Goal: Task Accomplishment & Management: Manage account settings

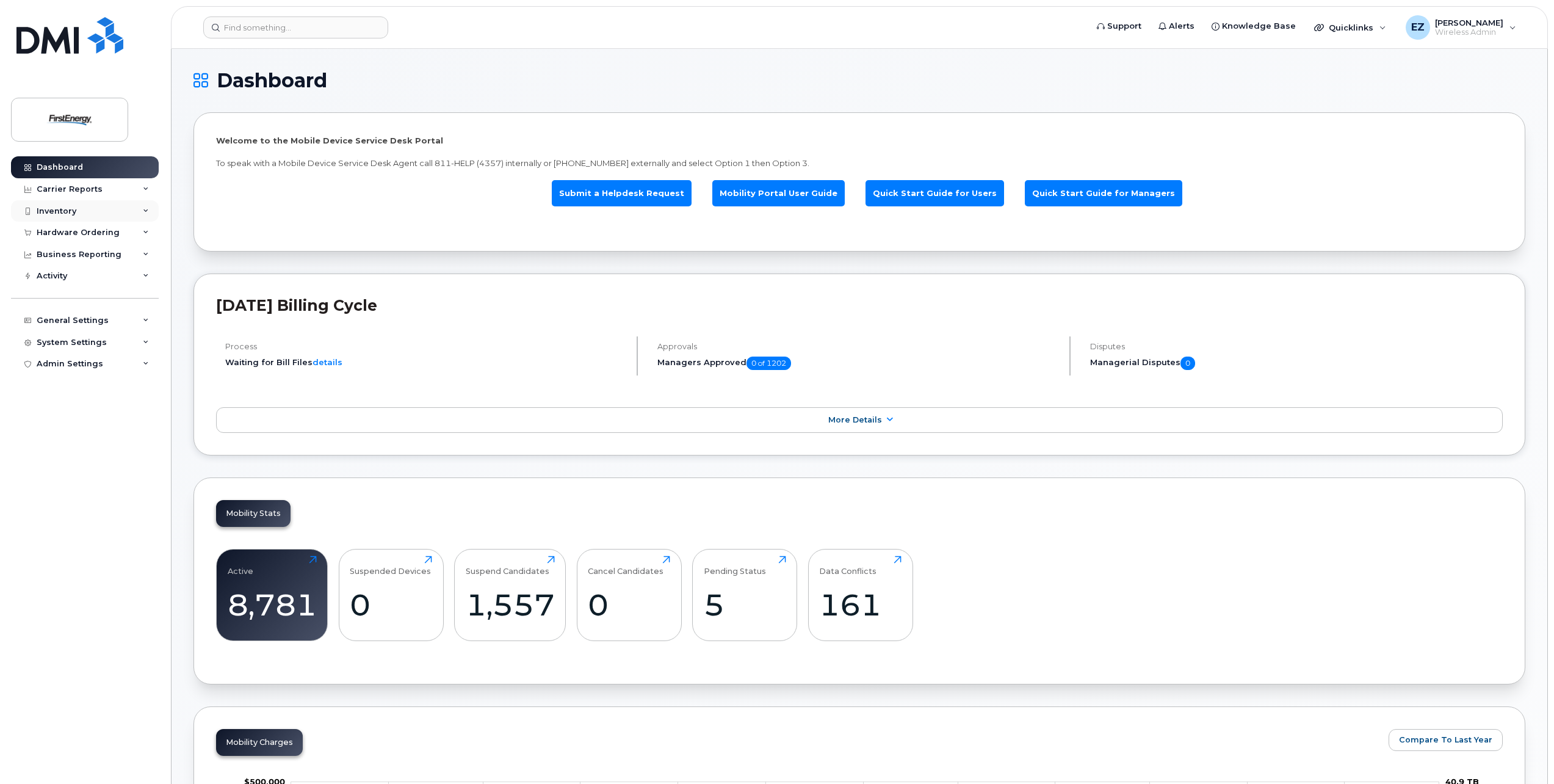
click at [67, 220] on div "Inventory" at bounding box center [85, 211] width 148 height 22
click at [84, 236] on div "Mobility Devices" at bounding box center [76, 233] width 69 height 11
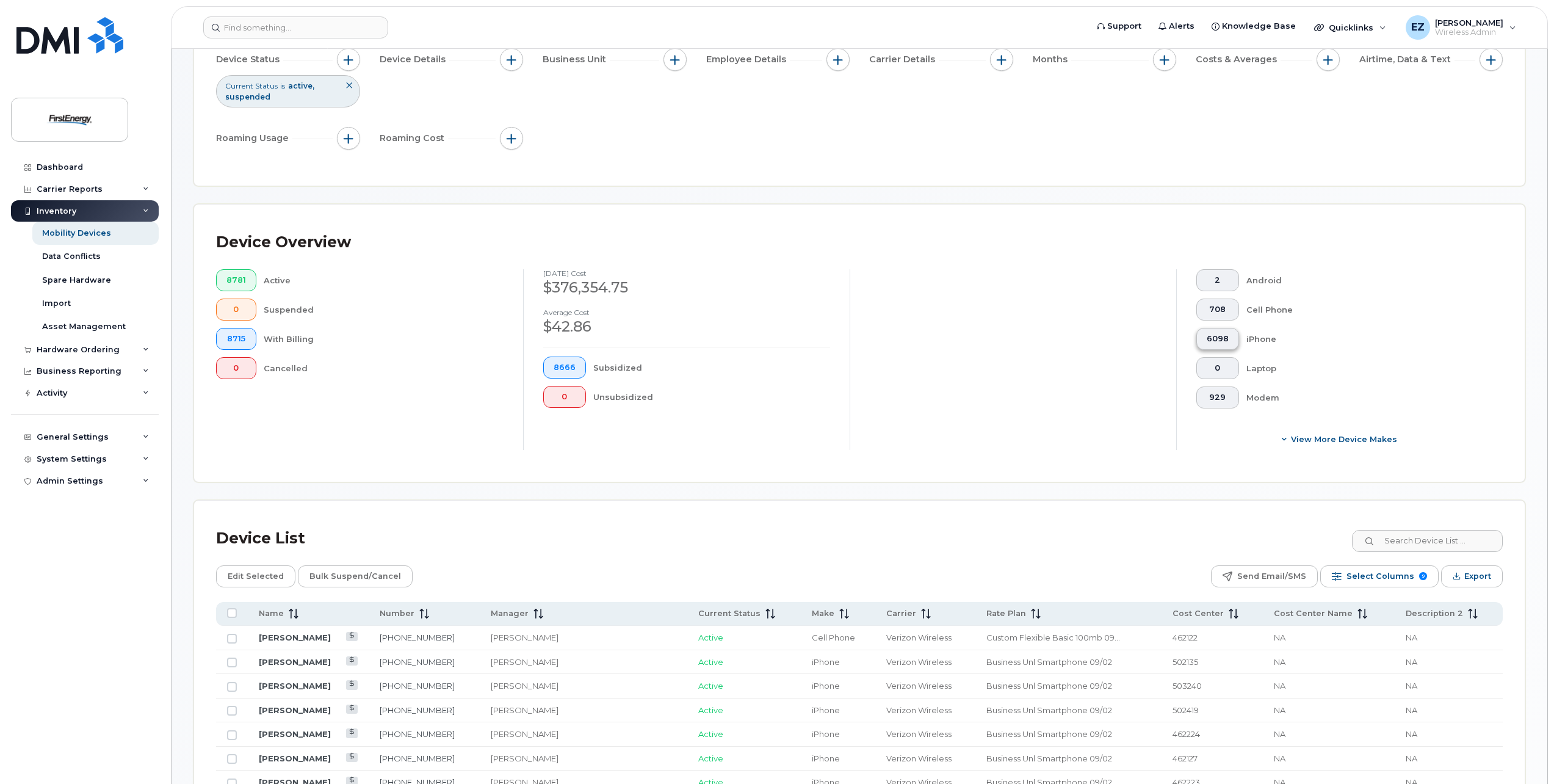
scroll to position [306, 0]
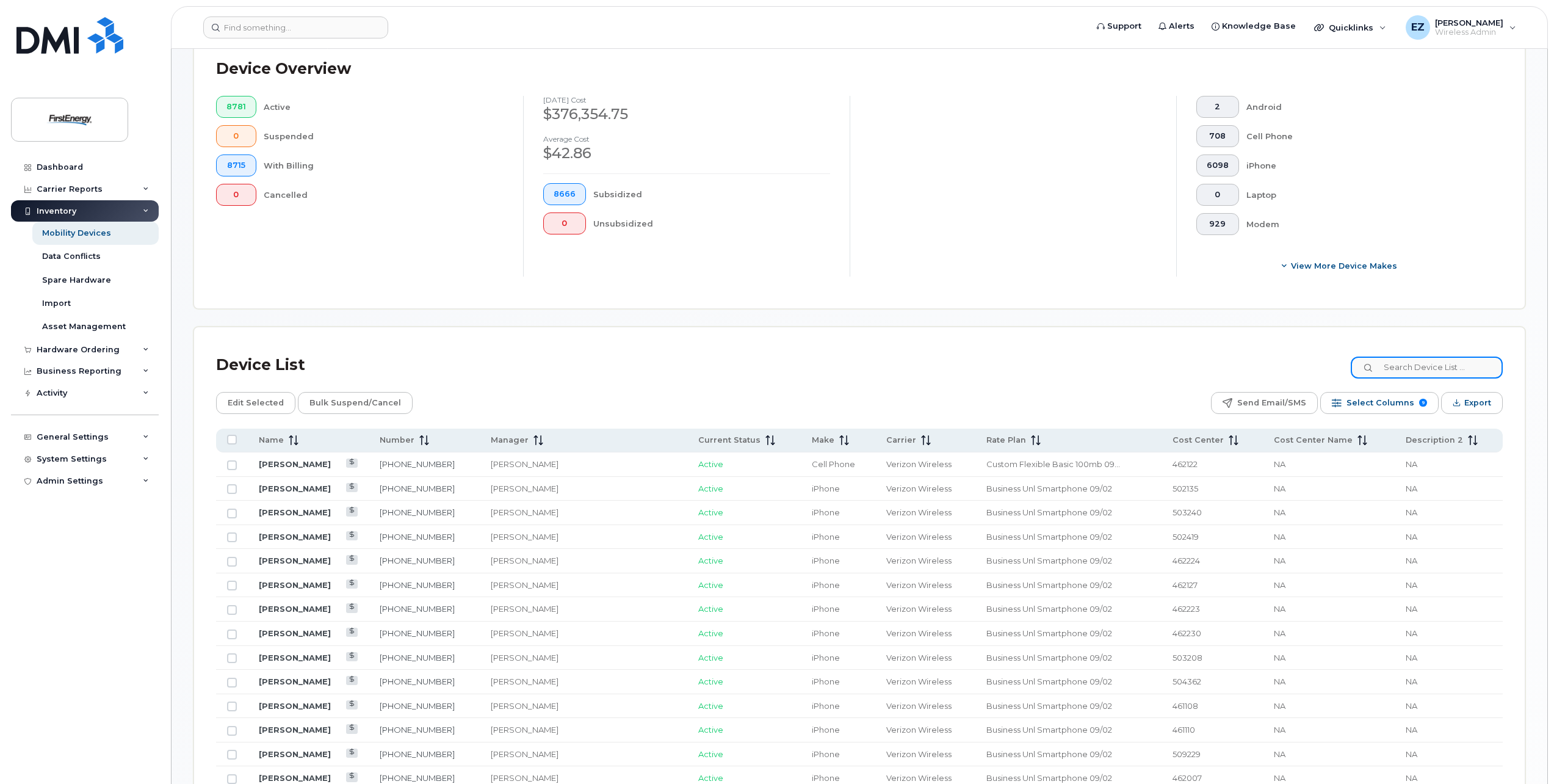
click at [1445, 367] on input at bounding box center [1427, 367] width 152 height 22
paste input "8144607344"
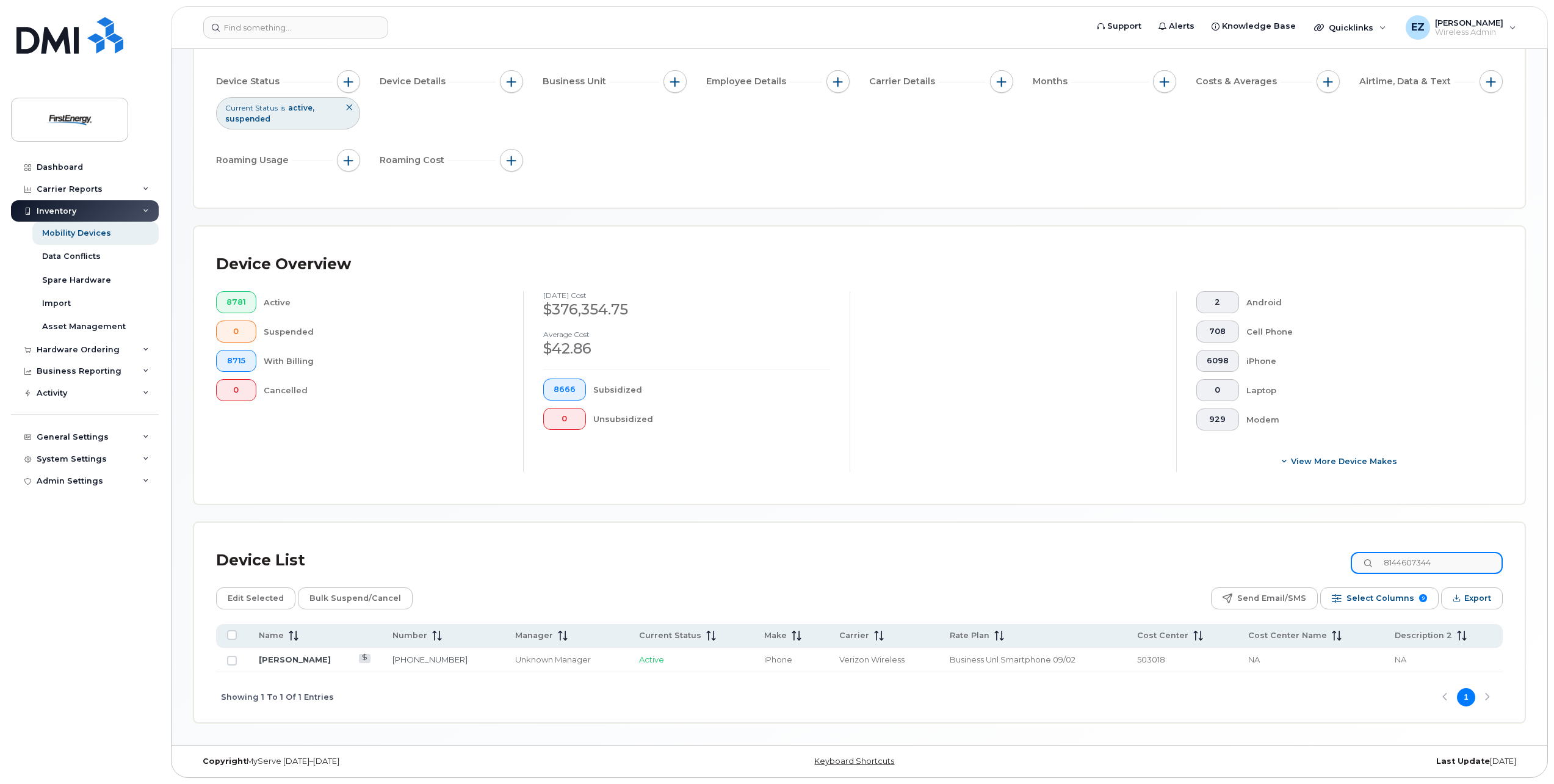
type input "8144607344"
click at [235, 663] on input "Row Unselected" at bounding box center [232, 660] width 10 height 10
checkbox input "true"
click at [1322, 561] on div "Device List 8144607344" at bounding box center [860, 560] width 1287 height 31
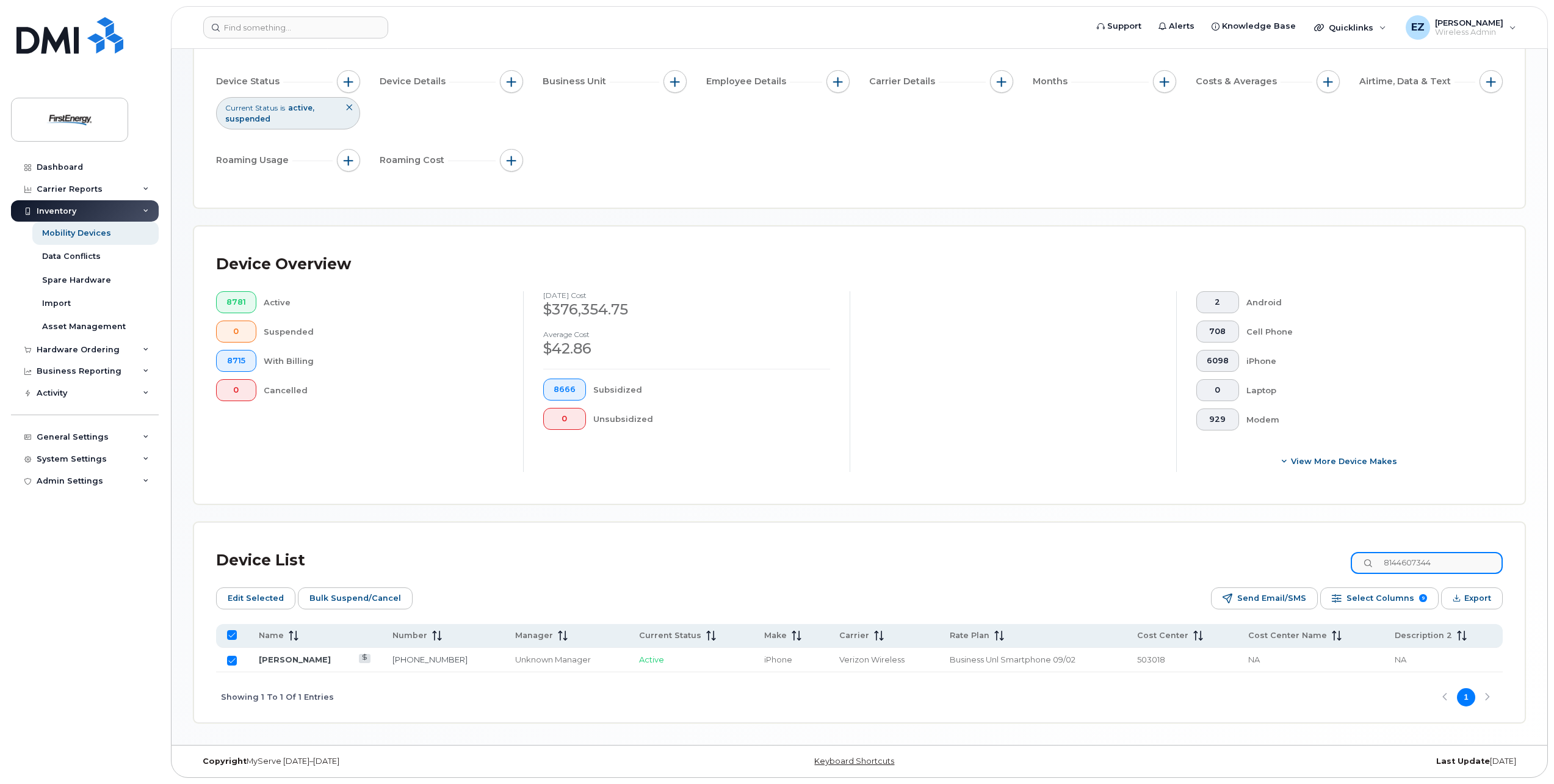
paste input "3305010086"
type input "3305010086"
checkbox input "false"
type input "3305010086"
click at [233, 659] on input "Row Unselected" at bounding box center [232, 660] width 10 height 10
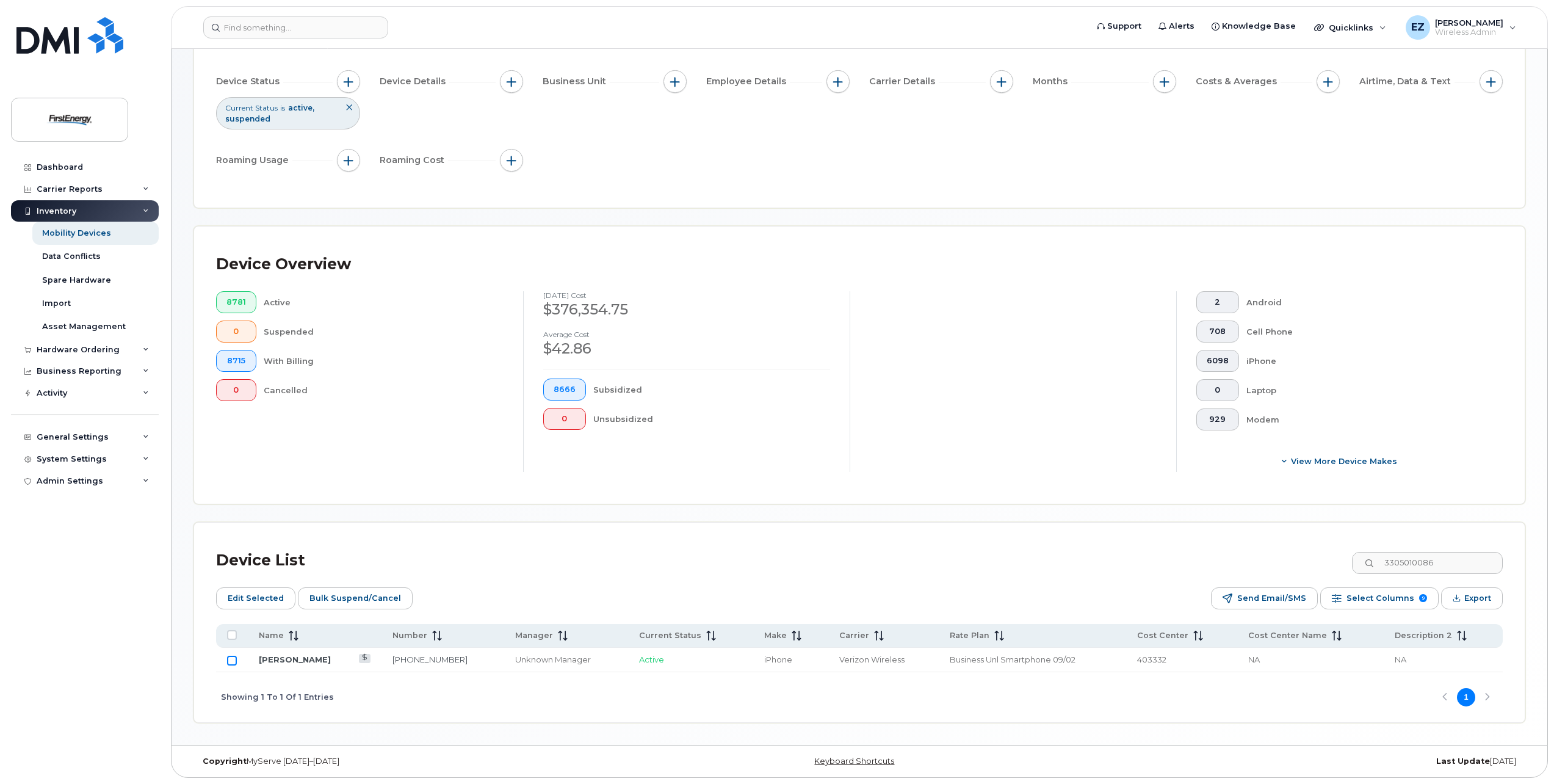
checkbox input "true"
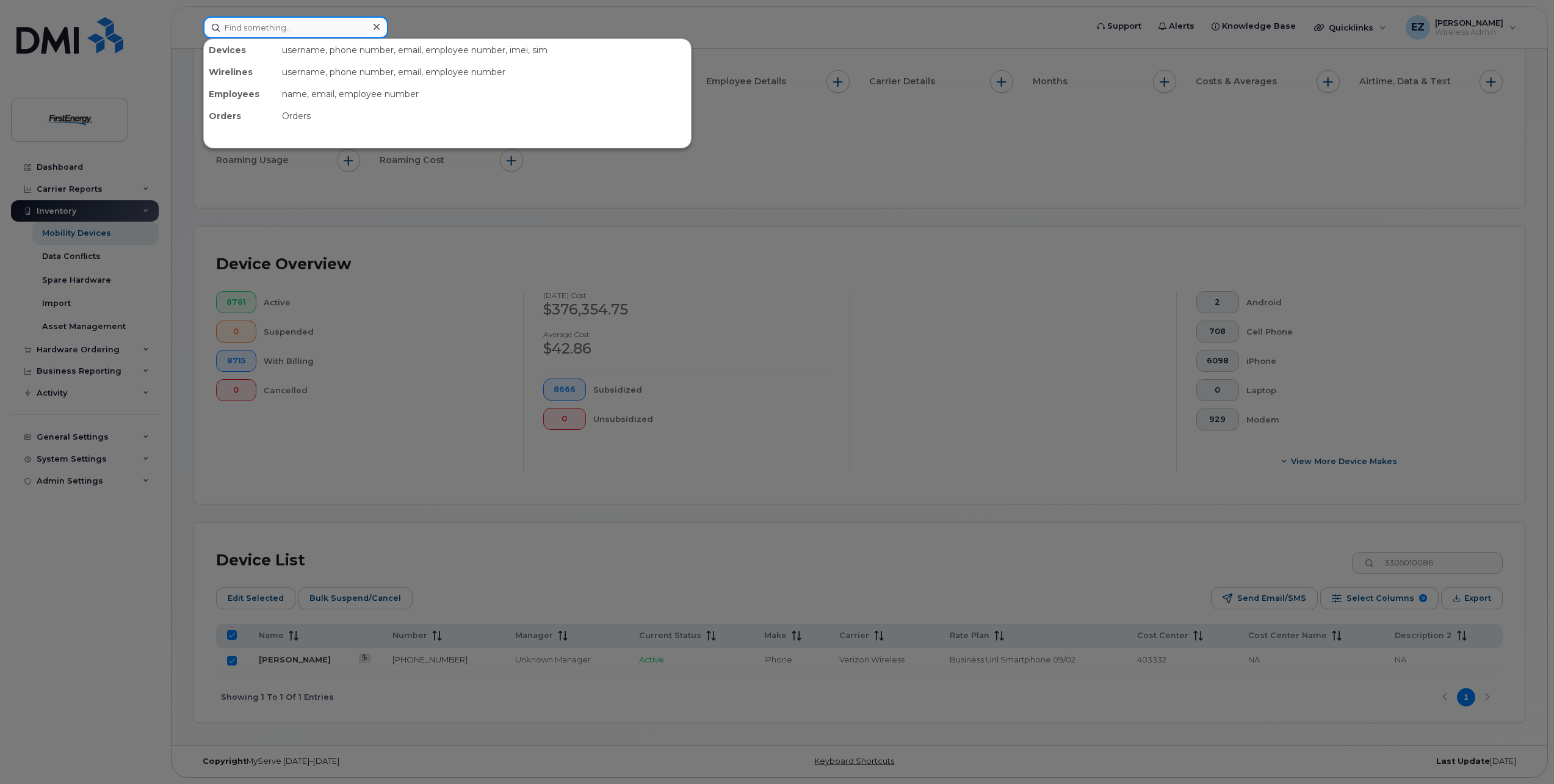
click at [316, 26] on input at bounding box center [296, 27] width 185 height 22
click at [1464, 564] on div at bounding box center [777, 392] width 1554 height 784
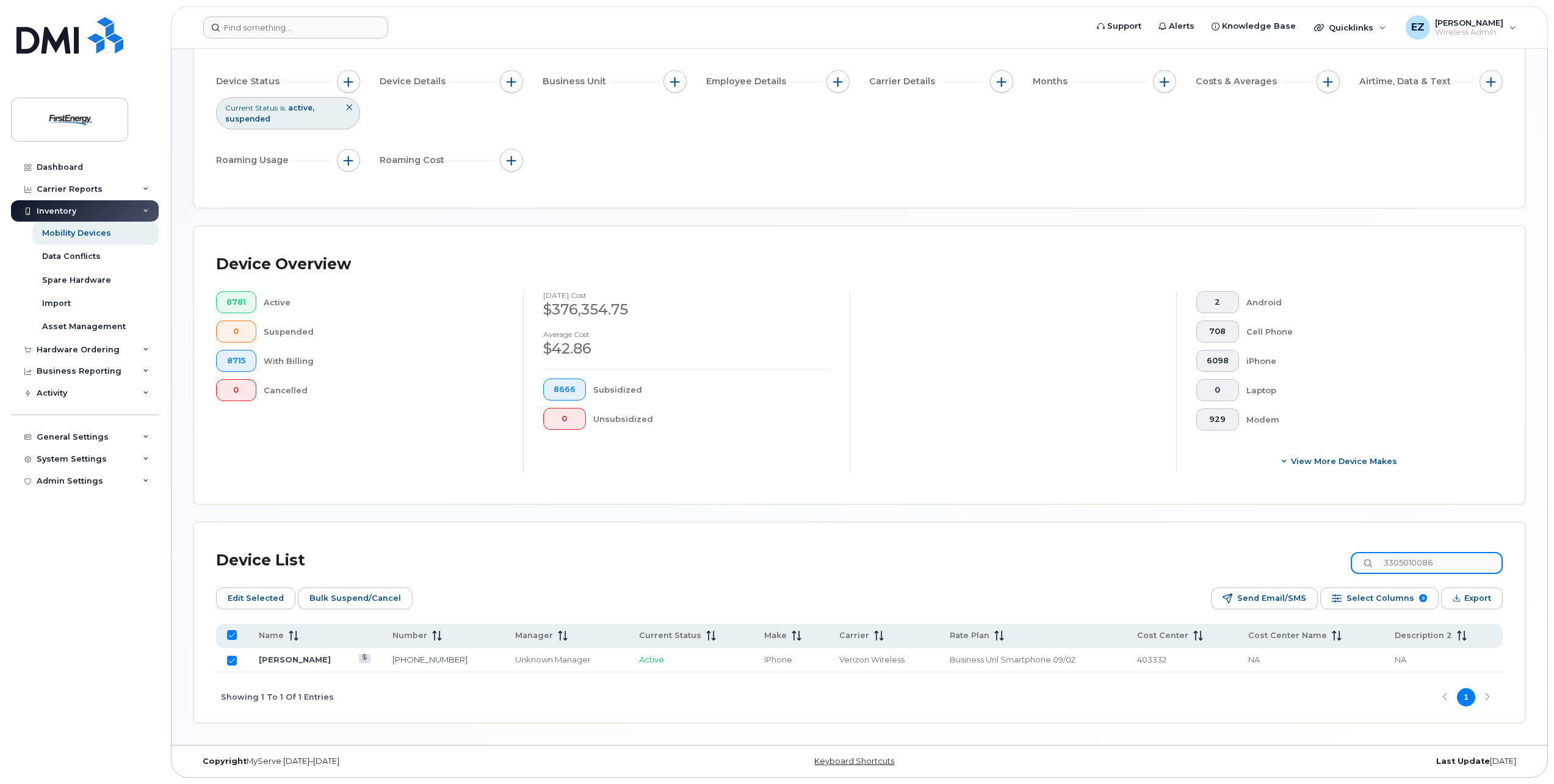
drag, startPoint x: 1463, startPoint y: 560, endPoint x: 1329, endPoint y: 554, distance: 134.1
click at [1330, 554] on div "Device List 3305010086" at bounding box center [860, 560] width 1287 height 31
paste input "6972694"
type input "3306972694"
checkbox input "false"
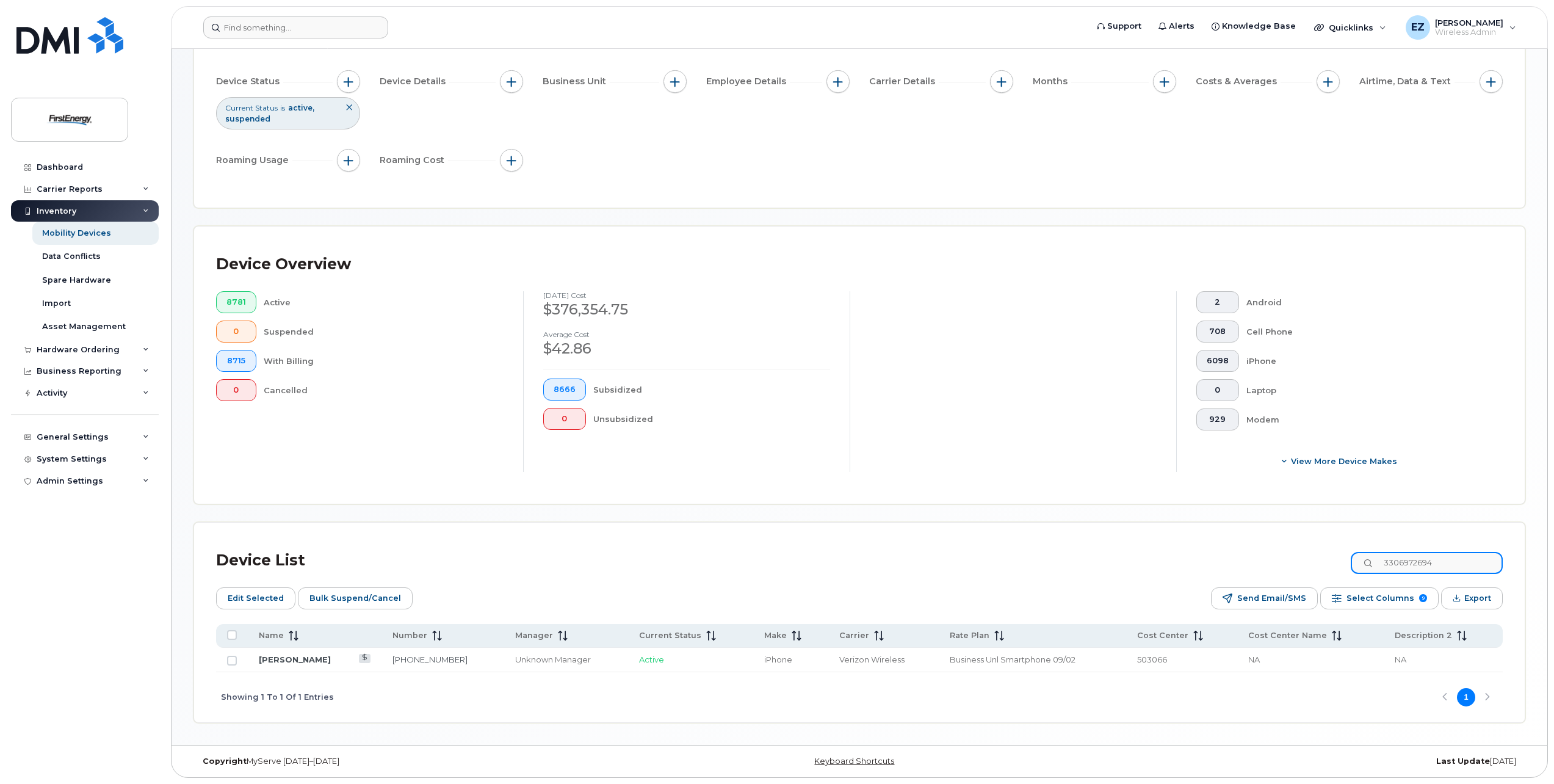
type input "3306972694"
click at [232, 660] on input "Row Unselected" at bounding box center [232, 660] width 10 height 10
checkbox input "true"
drag, startPoint x: 1459, startPoint y: 559, endPoint x: 1178, endPoint y: 559, distance: 281.0
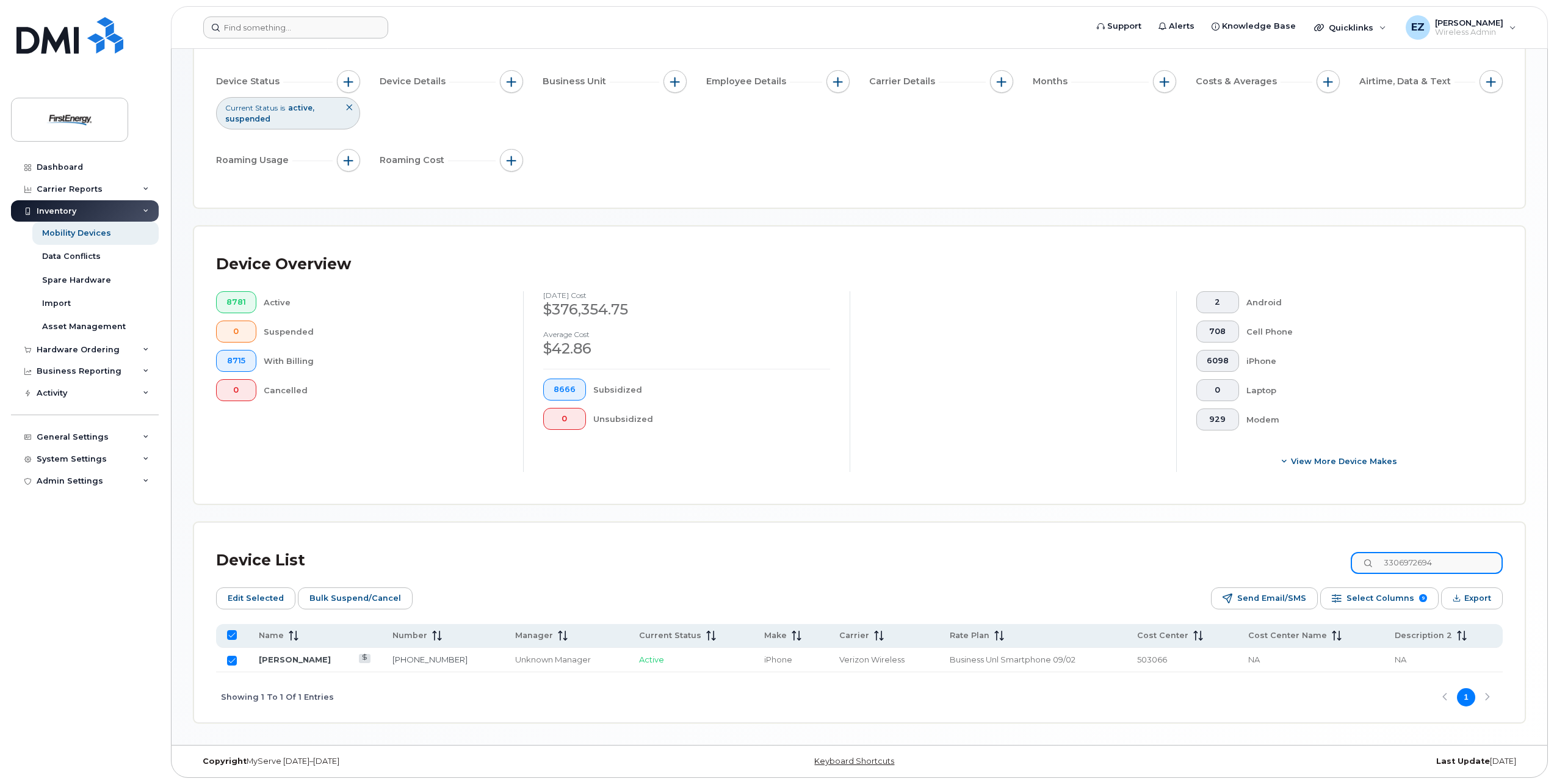
click at [1178, 559] on div "Device List 3306972694" at bounding box center [860, 560] width 1287 height 31
paste input "019881603"
type input "3019881603"
checkbox input "false"
type input "3019881603"
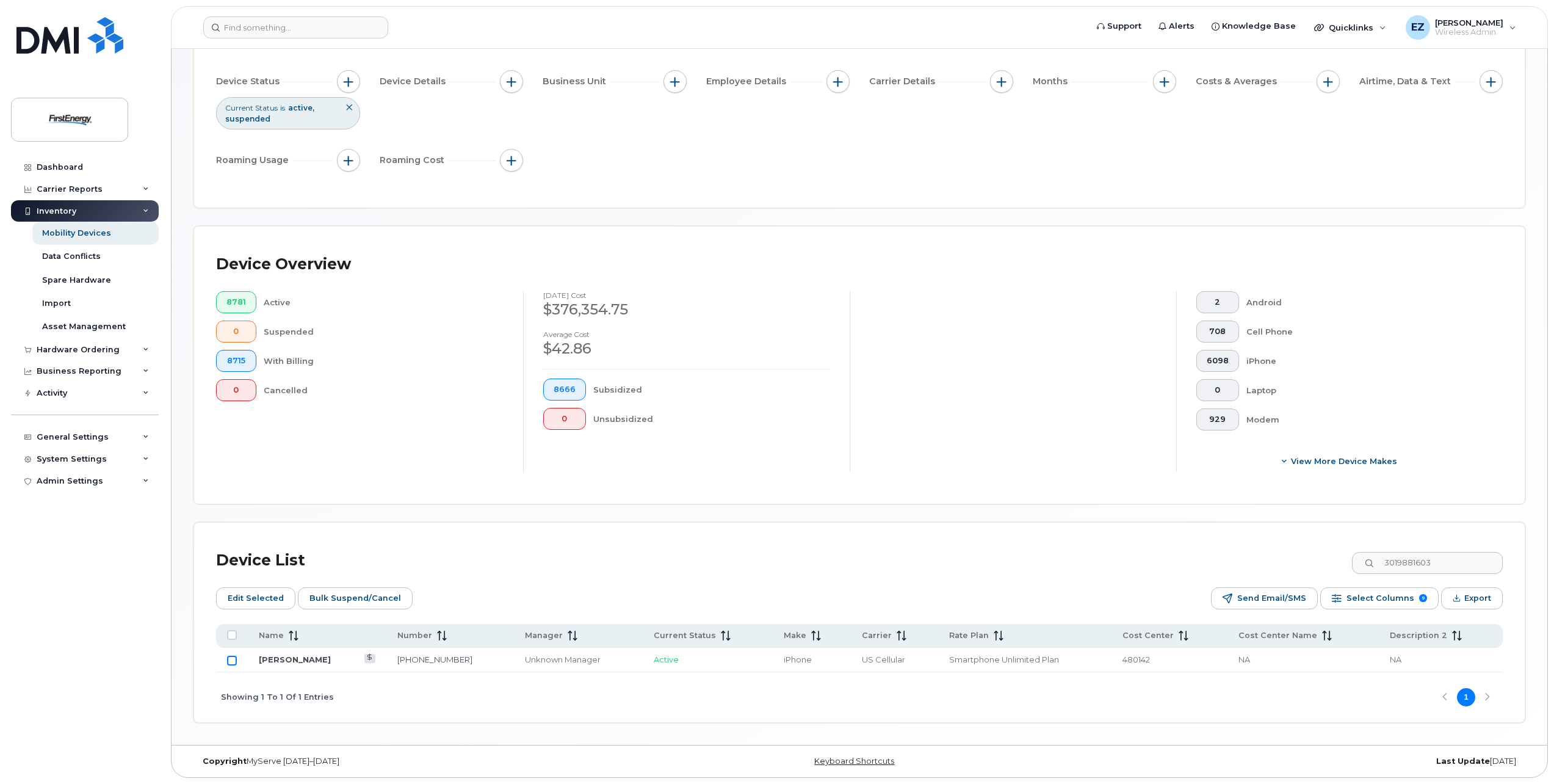
click at [233, 659] on input "Row Unselected" at bounding box center [232, 660] width 10 height 10
checkbox input "true"
drag, startPoint x: 1457, startPoint y: 563, endPoint x: 1266, endPoint y: 552, distance: 191.3
click at [1283, 553] on div "Device List 3019881603" at bounding box center [860, 560] width 1287 height 31
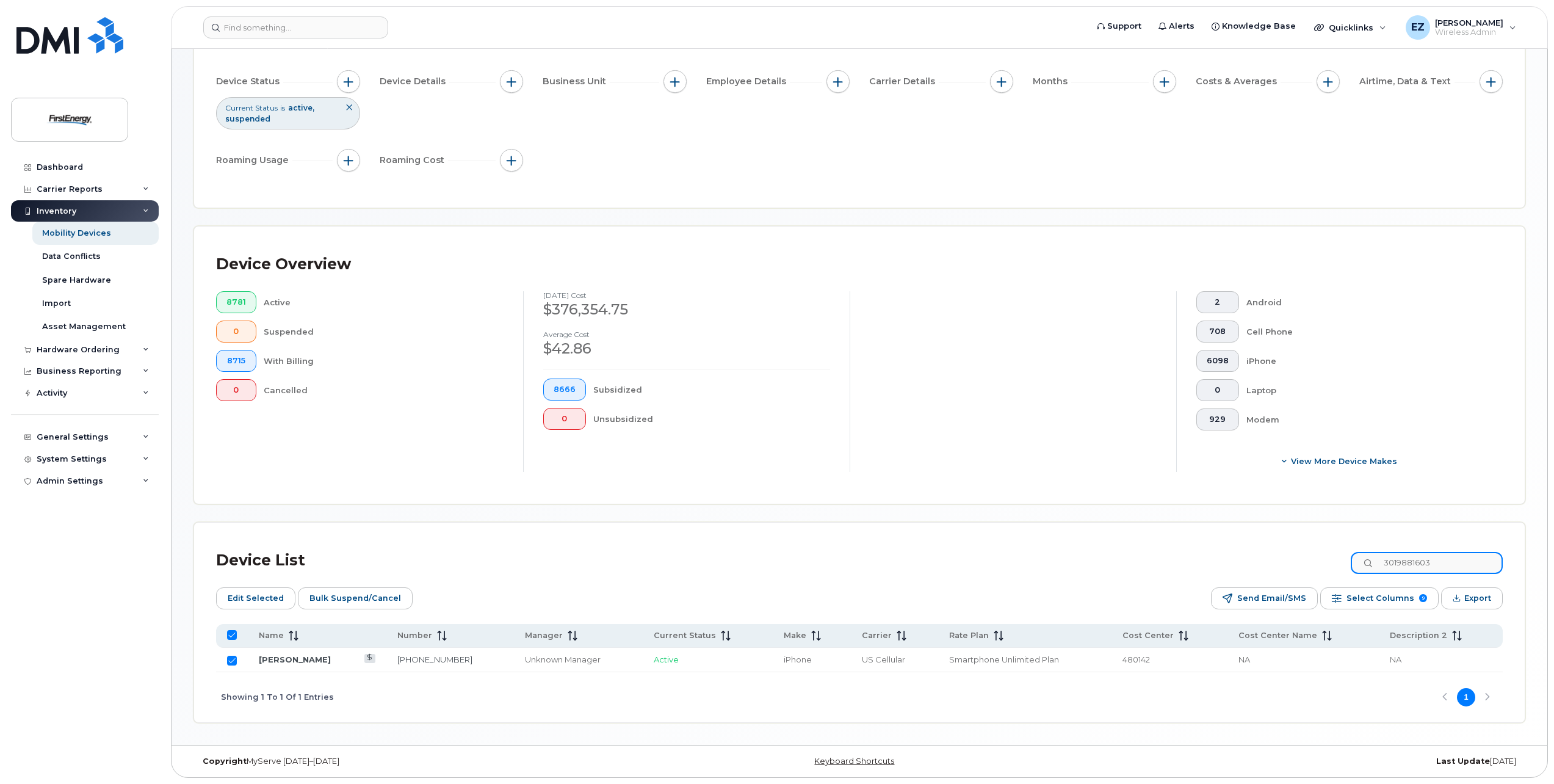
paste input "7178211450"
type input "7178211450"
checkbox input "false"
type input "7178211450"
click at [233, 660] on input "Row Unselected" at bounding box center [232, 660] width 10 height 10
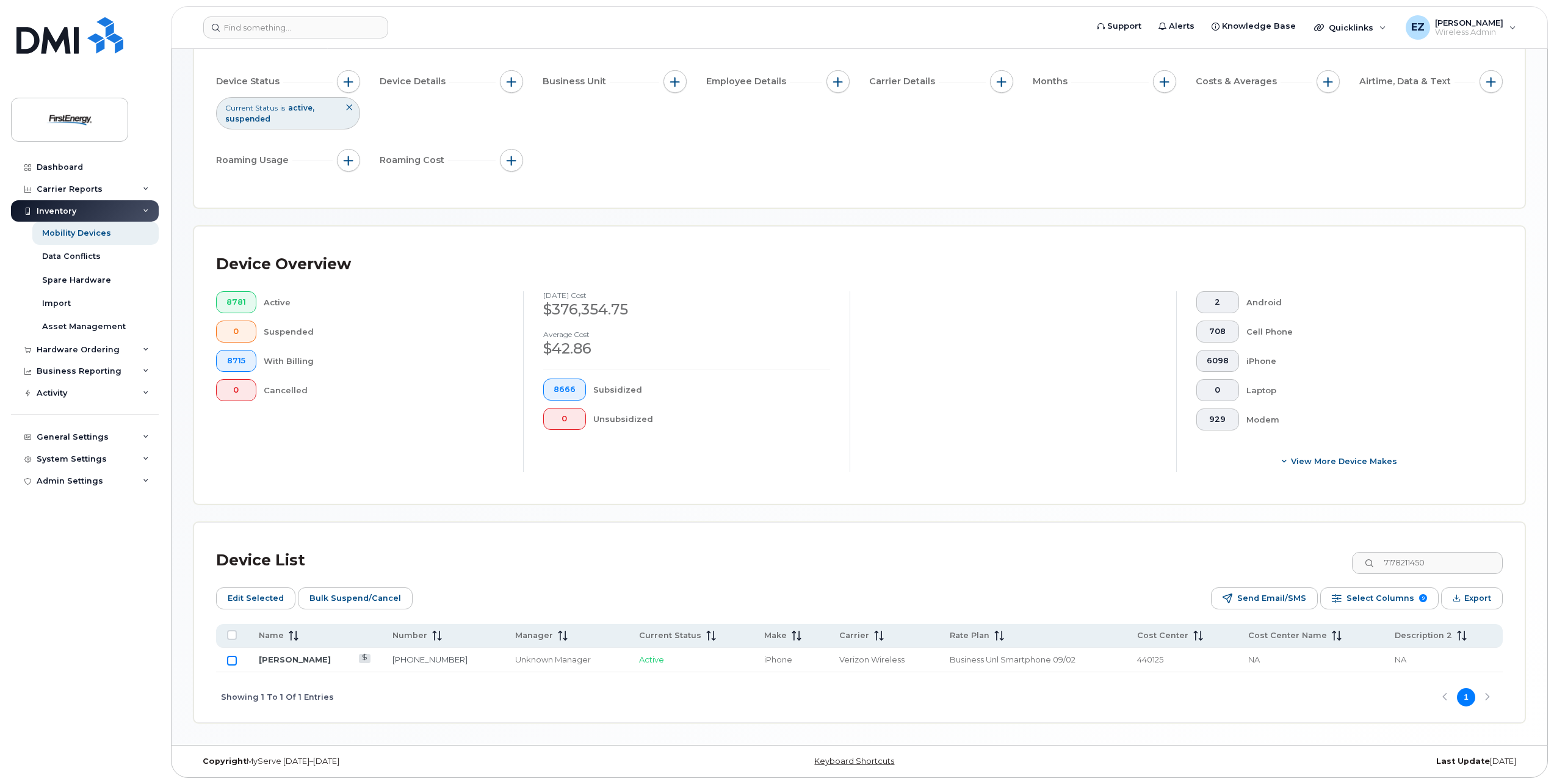
checkbox input "true"
drag, startPoint x: 1474, startPoint y: 564, endPoint x: 1285, endPoint y: 558, distance: 189.1
click at [1288, 562] on div "Device List 7178211450" at bounding box center [860, 560] width 1287 height 31
paste input "3014910973"
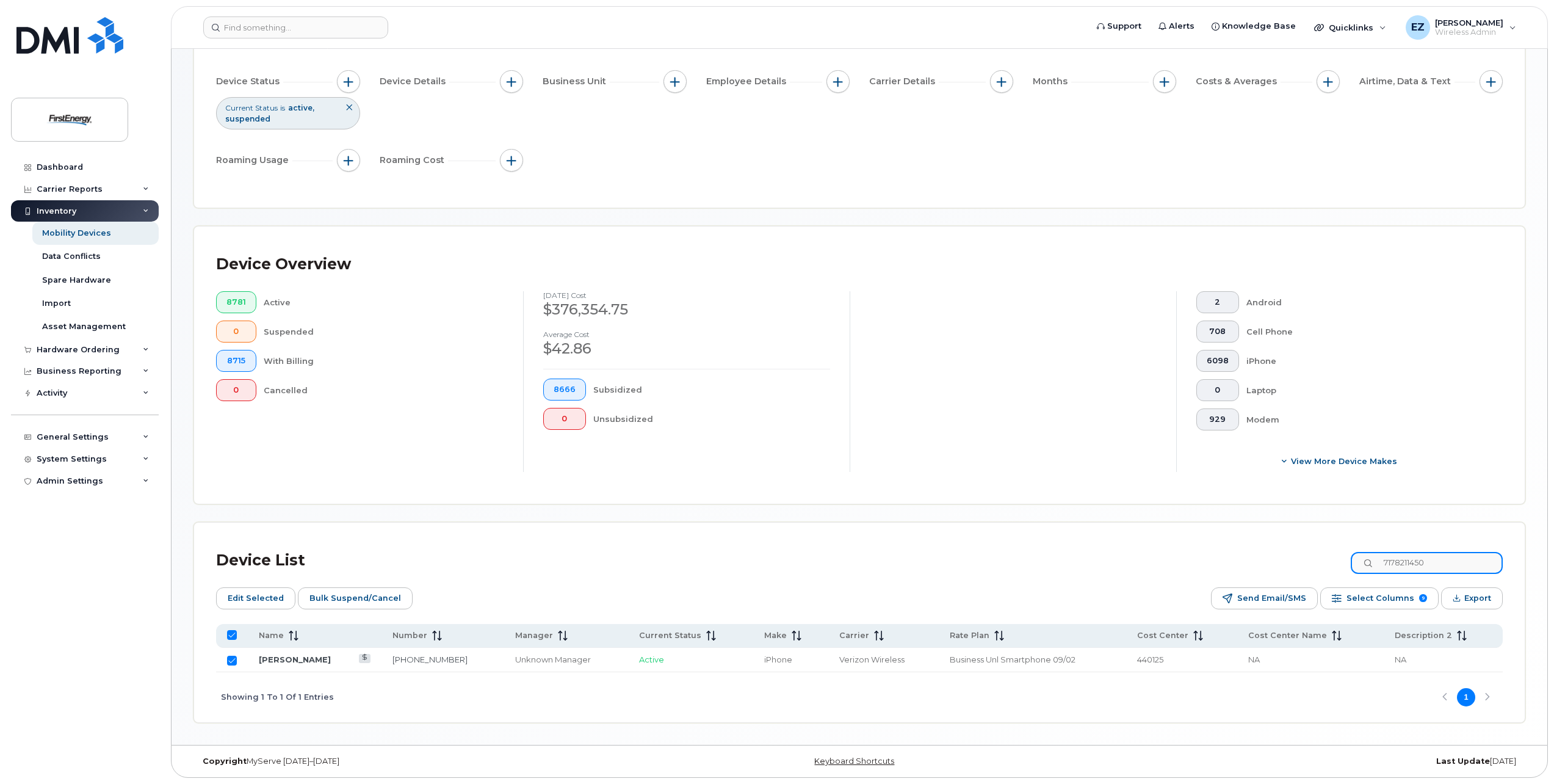
type input "3014910973"
checkbox input "false"
type input "3014910973"
click at [233, 659] on input "Row Unselected" at bounding box center [232, 660] width 10 height 10
checkbox input "true"
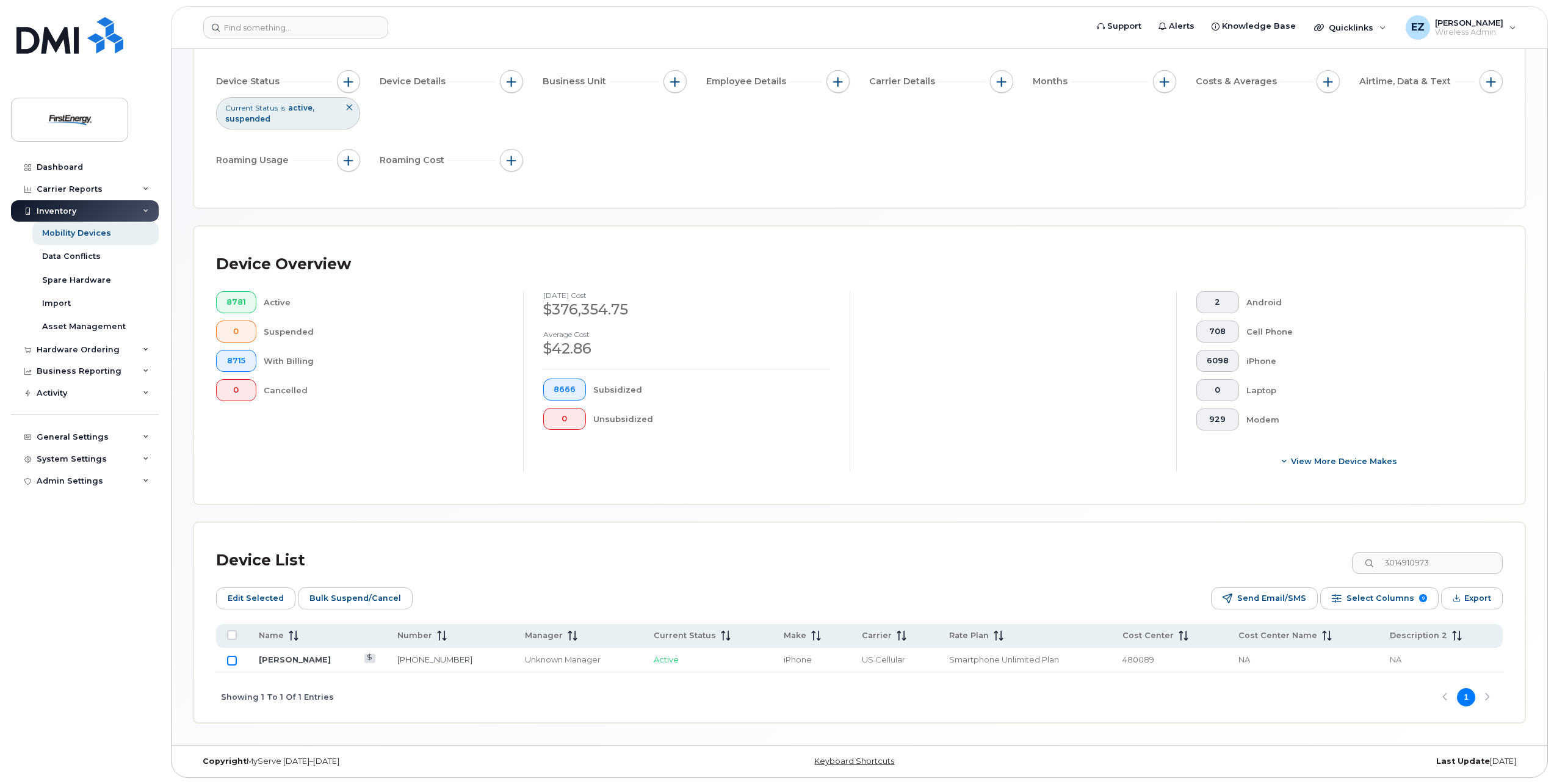
checkbox input "true"
drag, startPoint x: 1321, startPoint y: 562, endPoint x: 1310, endPoint y: 560, distance: 11.2
click at [1319, 562] on div "Device List 3014910973" at bounding box center [860, 560] width 1287 height 31
paste input "7248123809"
type input "7248123809"
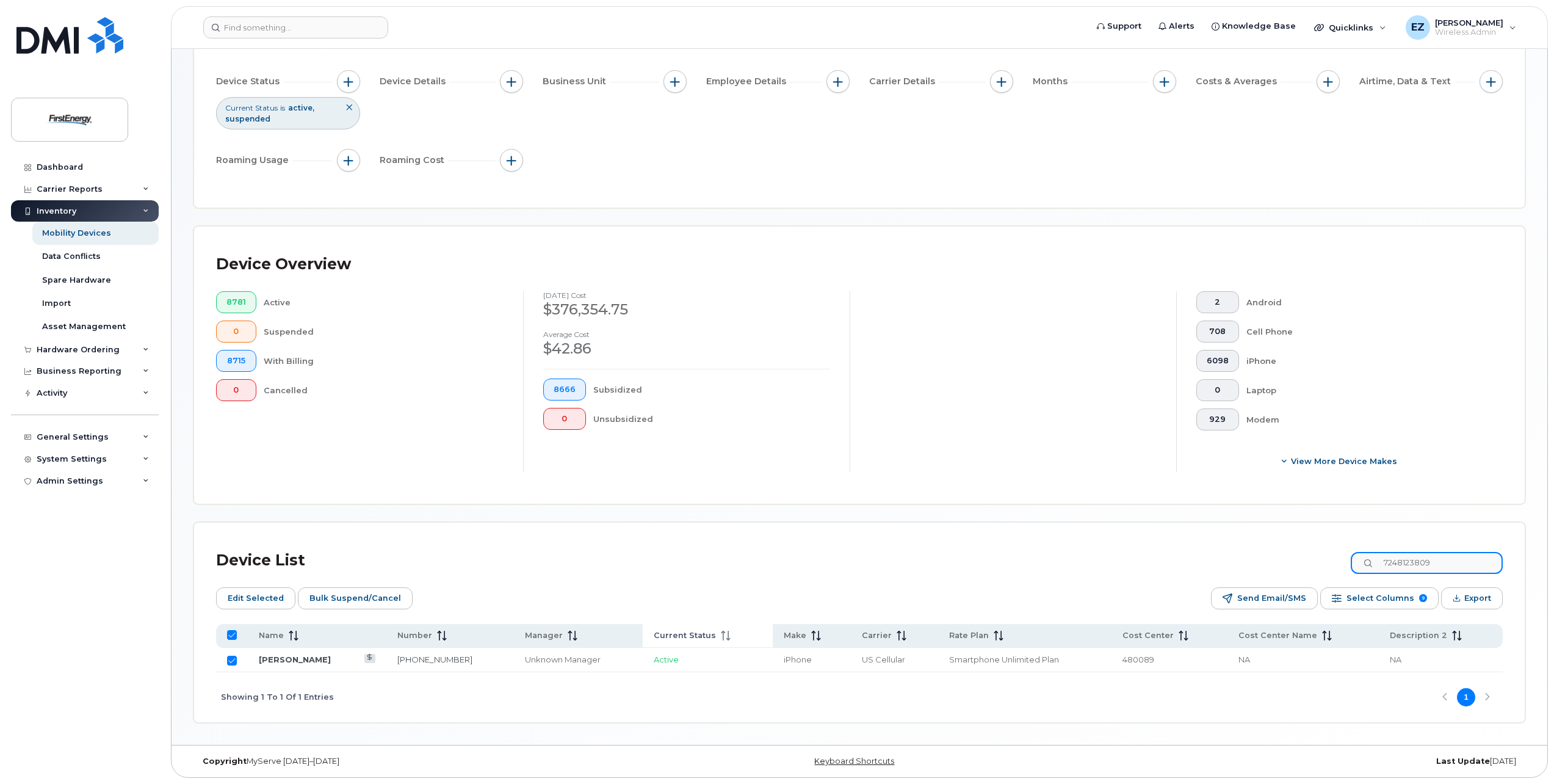
checkbox input "false"
type input "7248123809"
click at [232, 663] on input "Row Unselected" at bounding box center [232, 660] width 10 height 10
checkbox input "true"
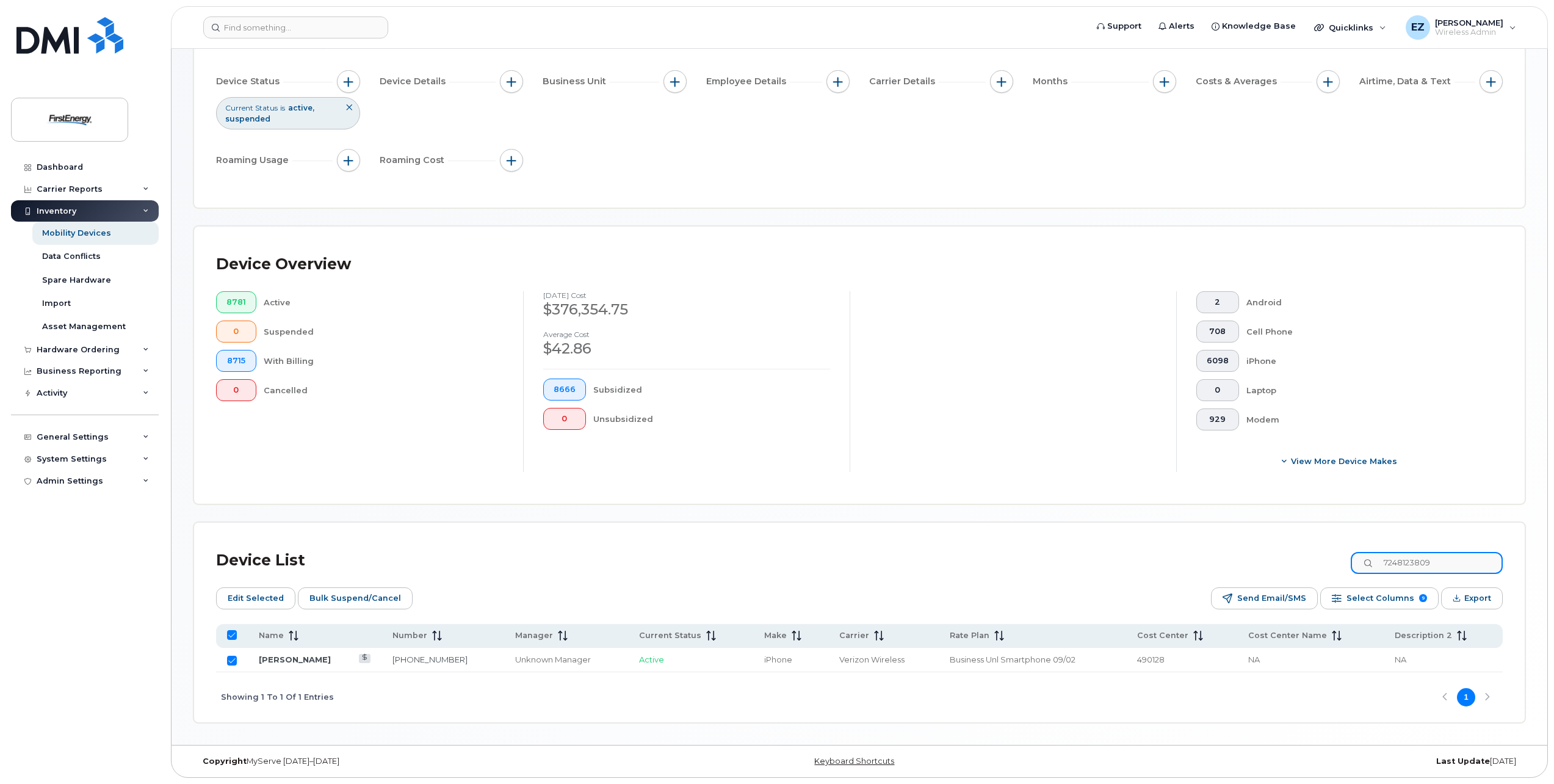
drag, startPoint x: 1467, startPoint y: 561, endPoint x: 1203, endPoint y: 550, distance: 264.2
click at [1203, 550] on div "Device List 7248123809" at bounding box center [860, 560] width 1287 height 31
paste input "2163170682"
type input "2163170682"
checkbox input "false"
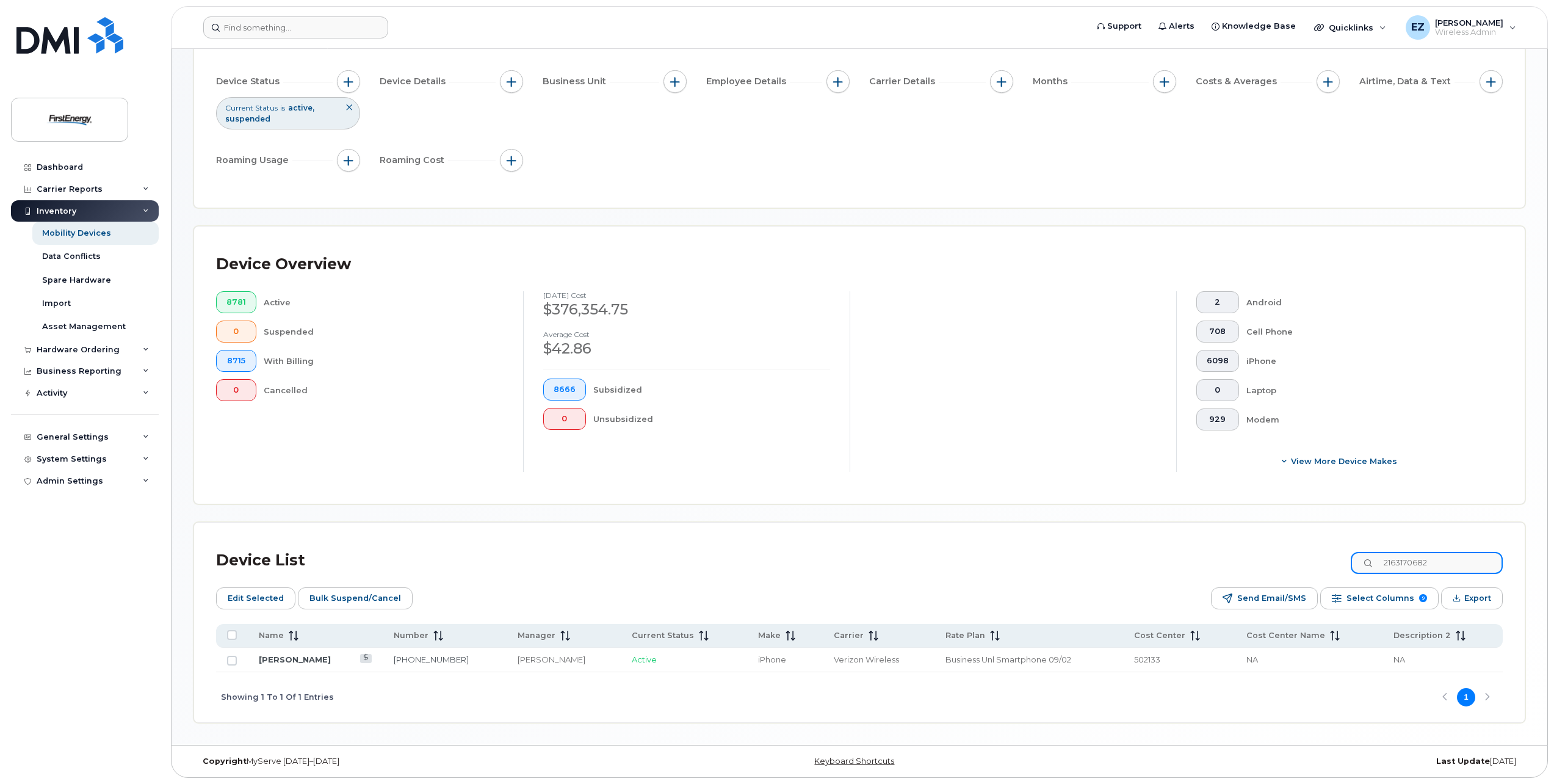
type input "2163170682"
click at [231, 661] on input "Row Unselected" at bounding box center [232, 660] width 10 height 10
checkbox input "true"
drag, startPoint x: 1464, startPoint y: 557, endPoint x: 1318, endPoint y: 549, distance: 146.2
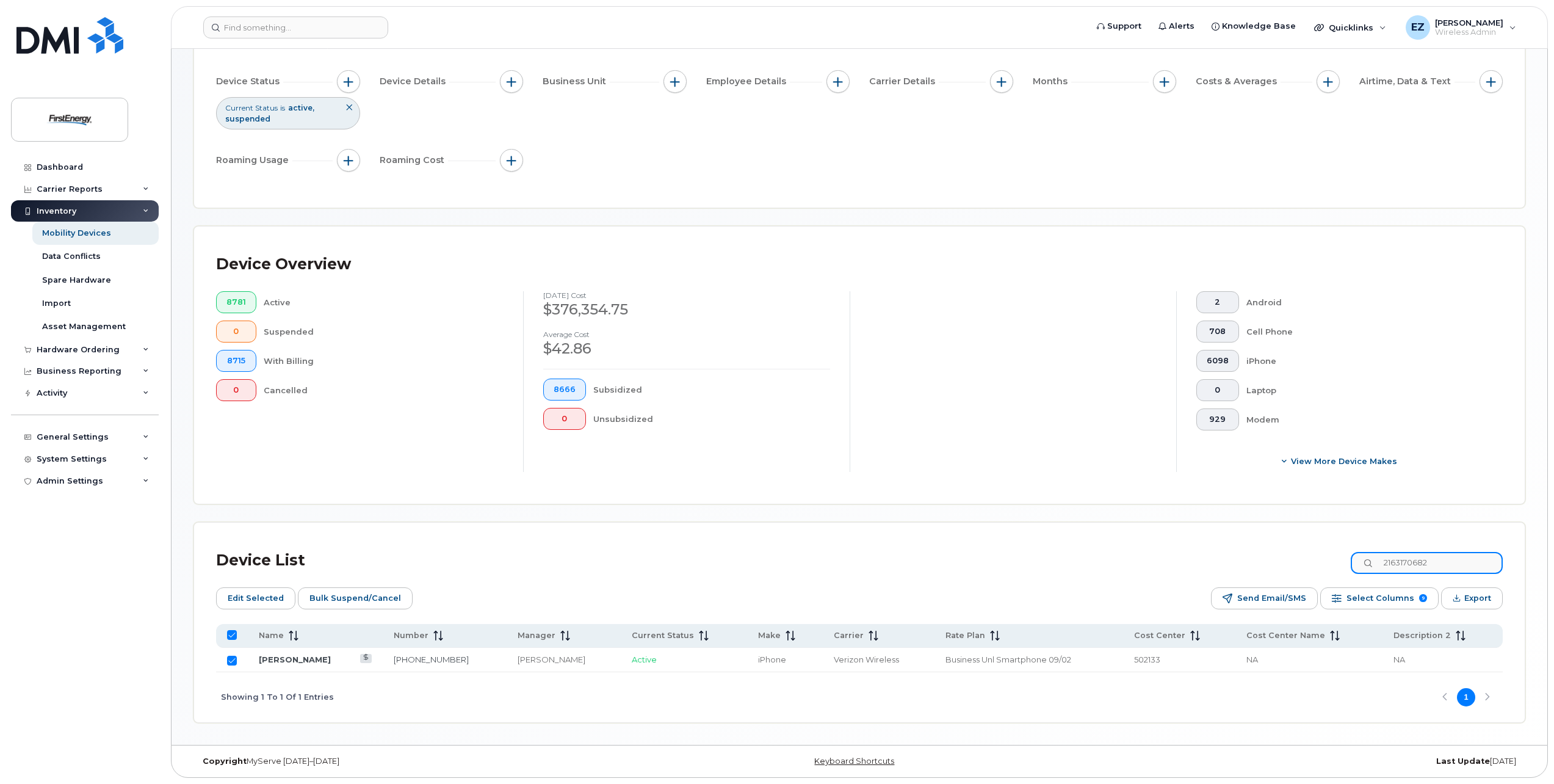
click at [1318, 550] on div "Device List 2163170682" at bounding box center [860, 560] width 1287 height 31
paste input "3046129320"
type input "3046129320"
checkbox input "false"
type input "3046129320"
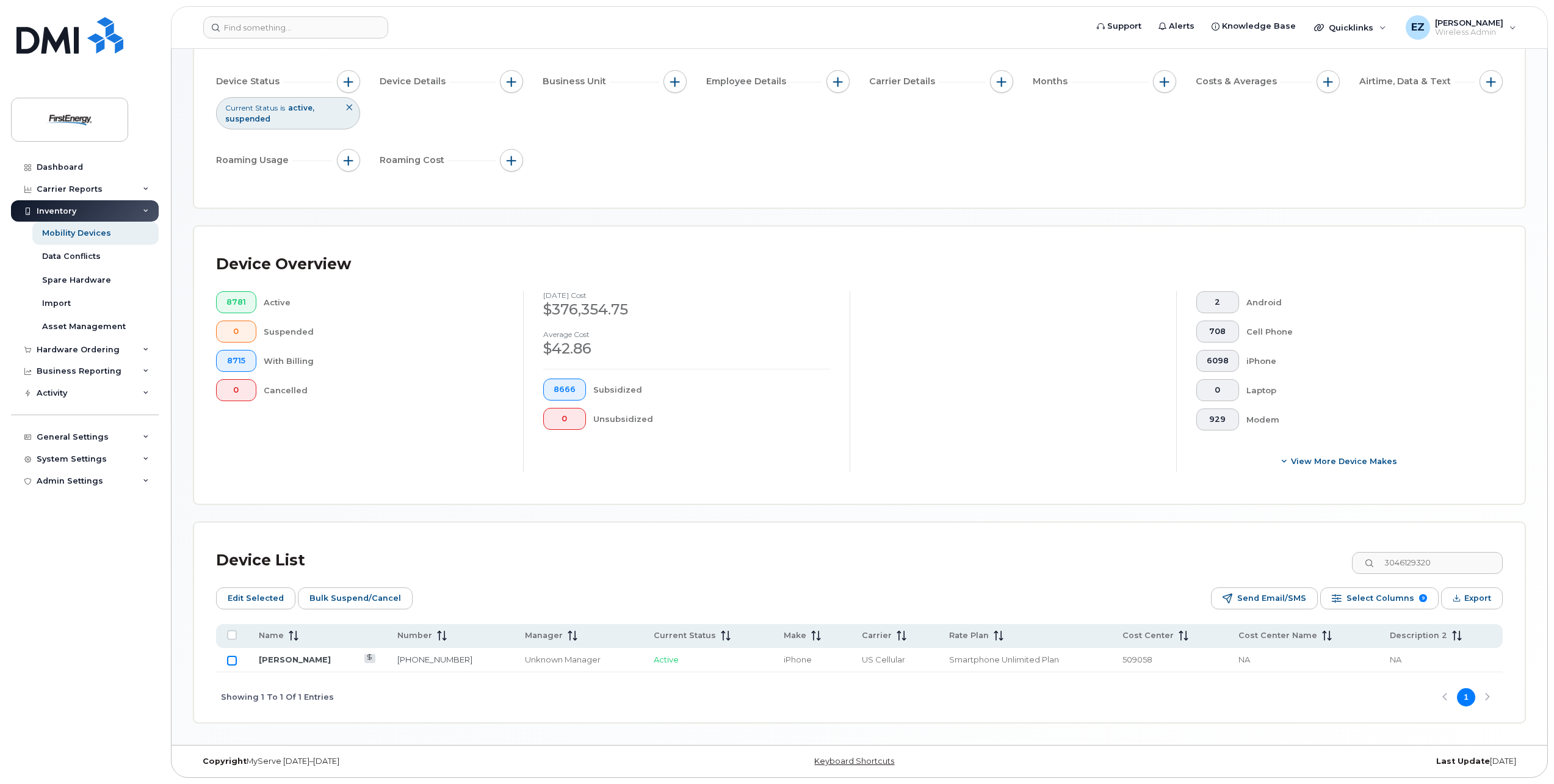
click at [230, 661] on input "Row Unselected" at bounding box center [232, 660] width 10 height 10
checkbox input "true"
drag, startPoint x: 1468, startPoint y: 560, endPoint x: 1217, endPoint y: 558, distance: 251.0
click at [1238, 557] on div "Device List 3046129320" at bounding box center [860, 560] width 1287 height 31
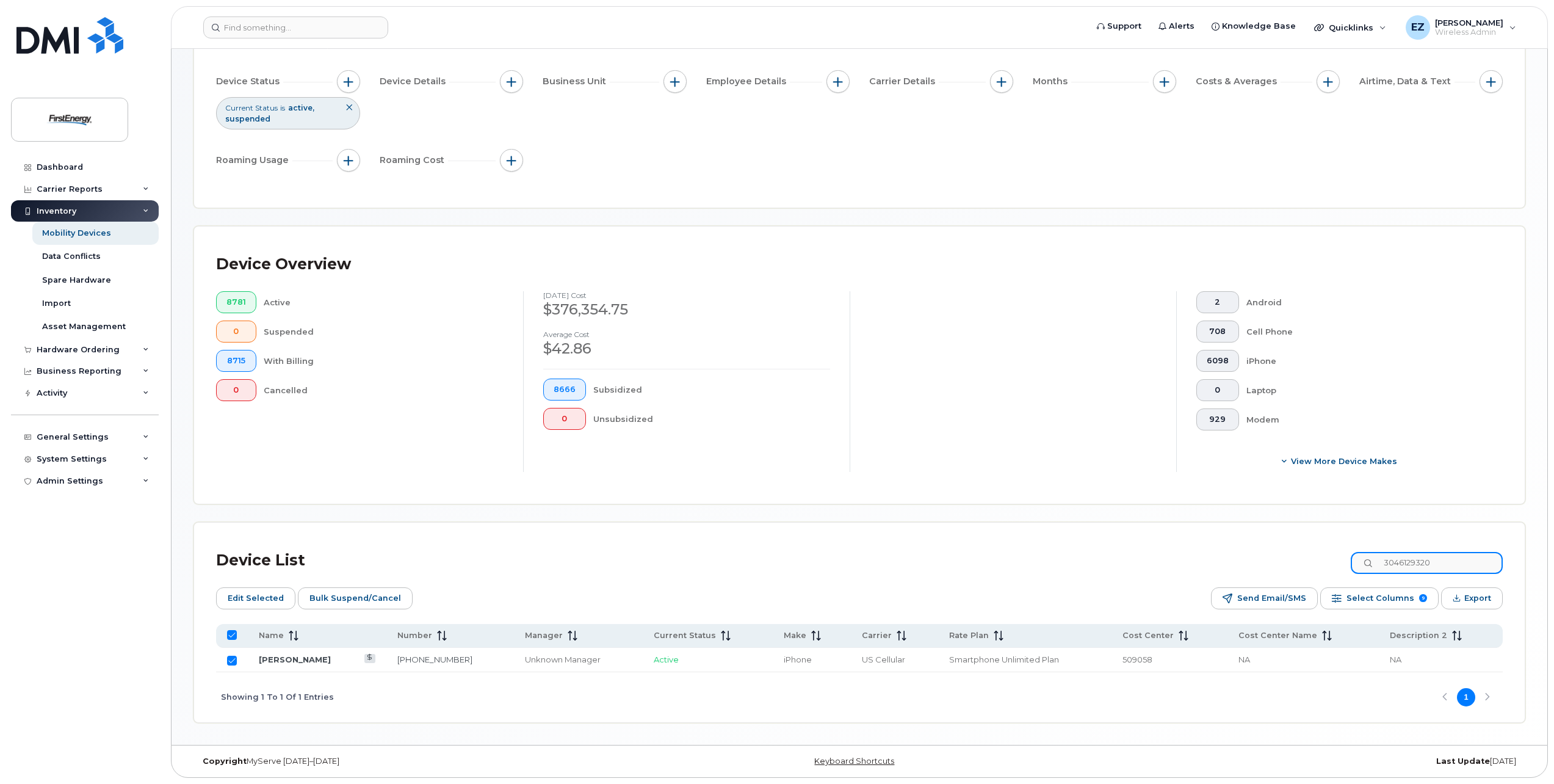
paste input "2889091"
type input "3042889091"
checkbox input "false"
type input "3042889091"
click at [232, 661] on input "Row Unselected" at bounding box center [232, 660] width 10 height 10
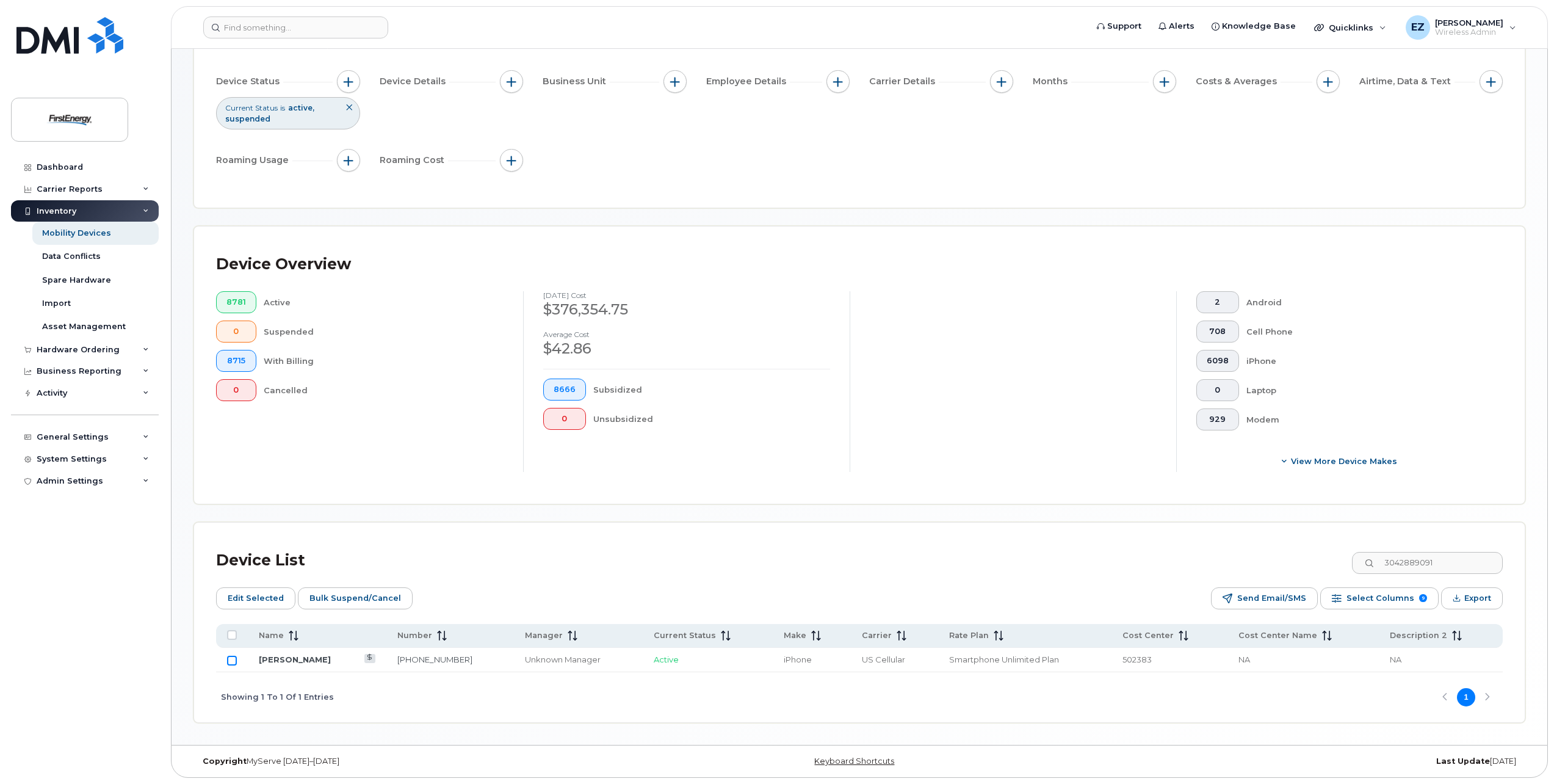
checkbox input "true"
drag, startPoint x: 1461, startPoint y: 561, endPoint x: 1249, endPoint y: 552, distance: 212.2
click at [1249, 552] on div "Device List 3042889091" at bounding box center [860, 560] width 1287 height 31
paste input "9372444366"
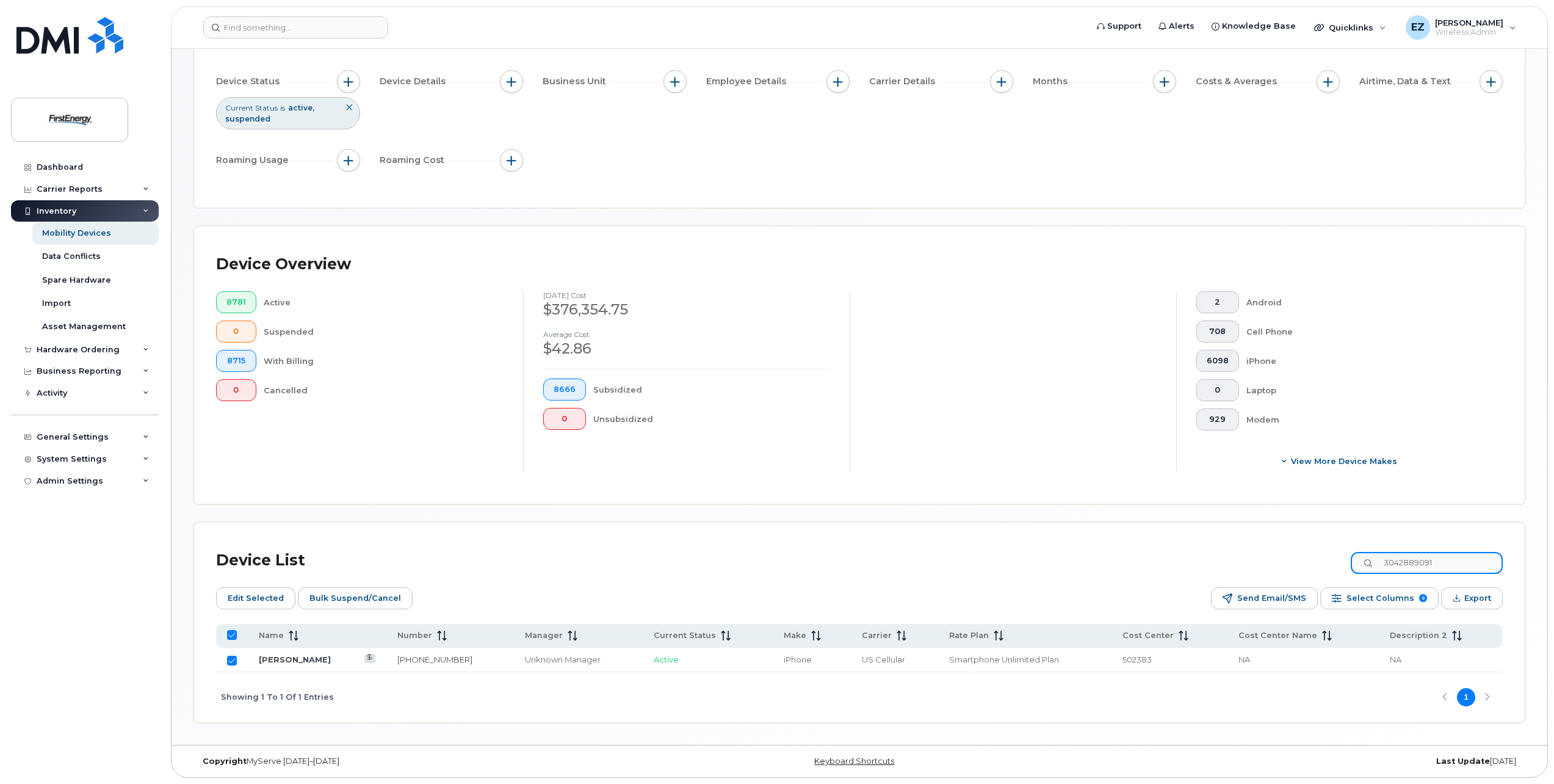
type input "9372444366"
checkbox input "false"
type input "9372444366"
click at [229, 660] on input "Row Unselected" at bounding box center [232, 660] width 10 height 10
checkbox input "true"
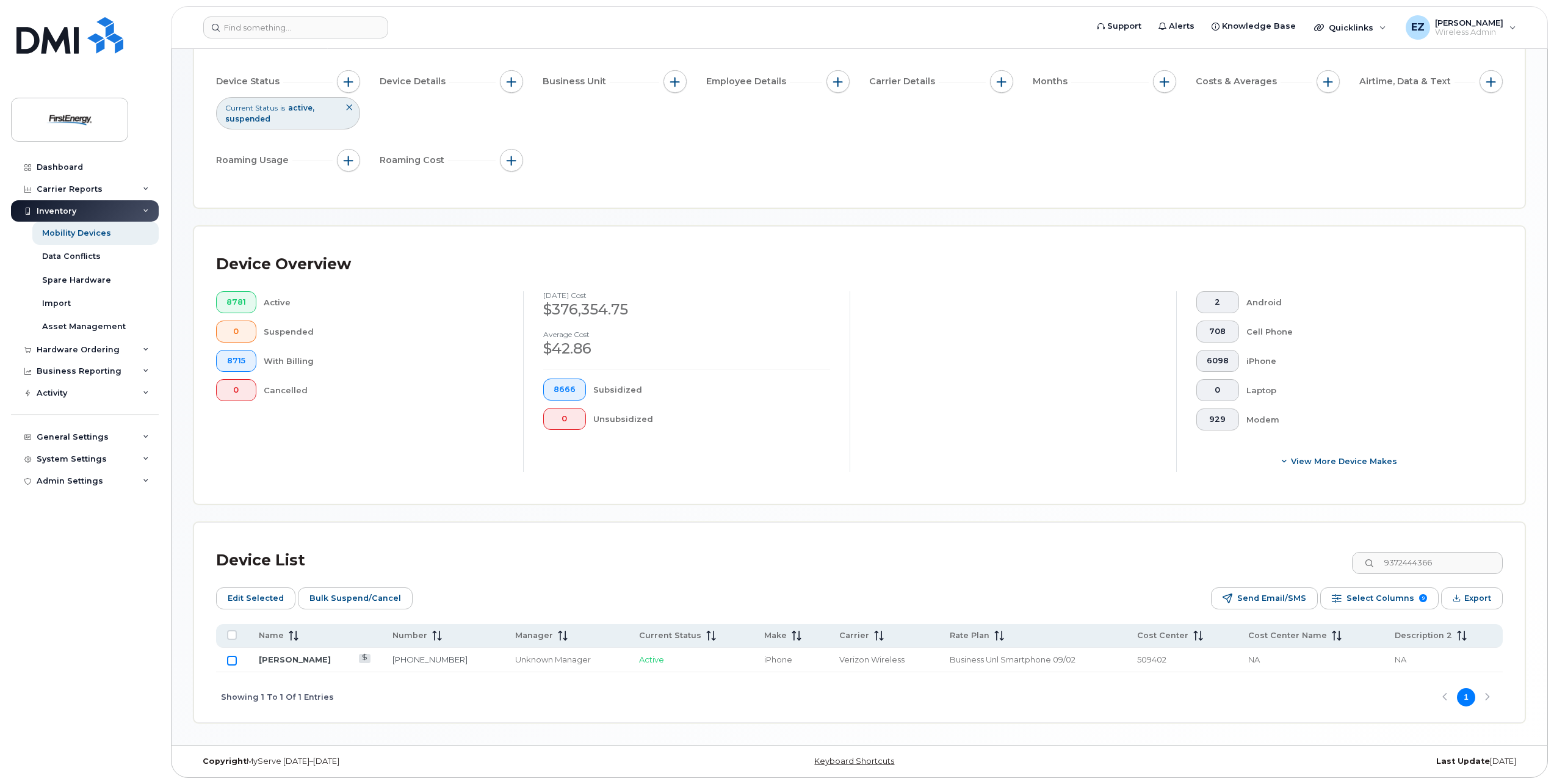
checkbox input "true"
drag, startPoint x: 1445, startPoint y: 564, endPoint x: 1268, endPoint y: 556, distance: 177.2
click at [1268, 556] on div "Device List 9372444366" at bounding box center [860, 560] width 1287 height 31
paste input "3306188132"
type input "3306188132"
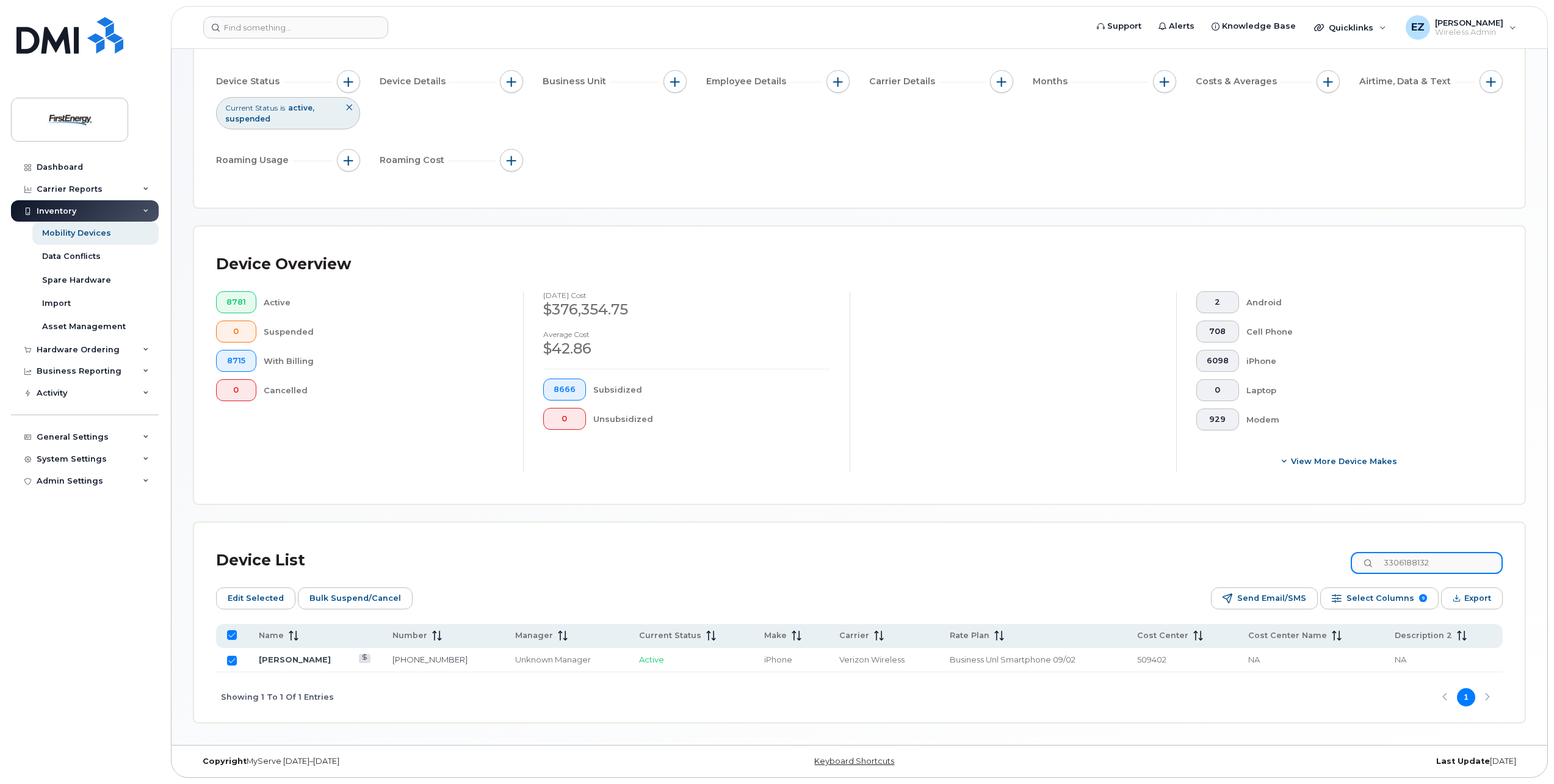
checkbox input "false"
type input "3306188132"
click at [232, 660] on input "Row Unselected" at bounding box center [232, 660] width 10 height 10
checkbox input "true"
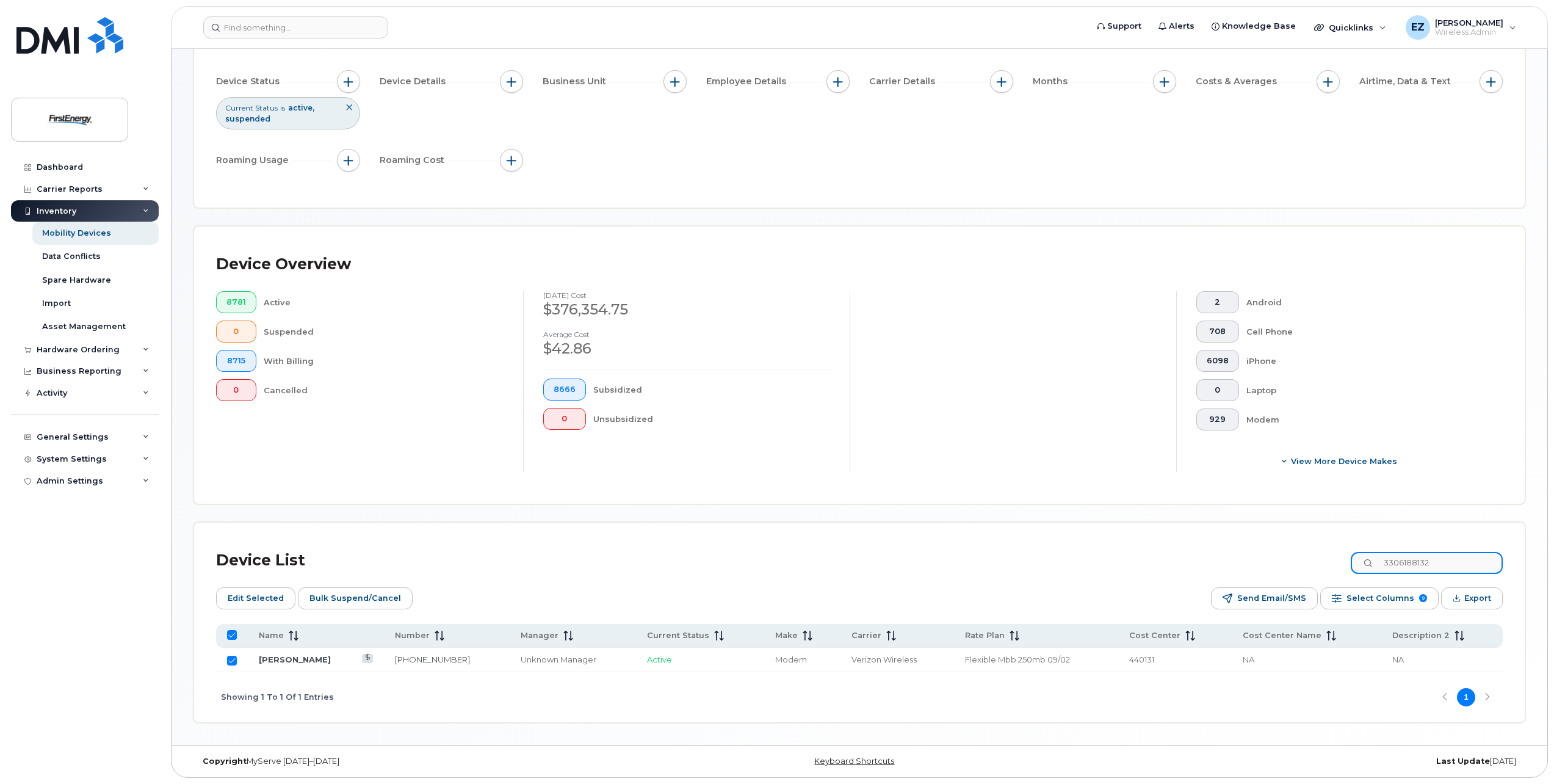
drag, startPoint x: 1344, startPoint y: 569, endPoint x: 1294, endPoint y: 565, distance: 50.2
click at [1294, 566] on div "Device List 3306188132" at bounding box center [860, 560] width 1287 height 31
paste input "7175121039"
type input "7175121039"
checkbox input "false"
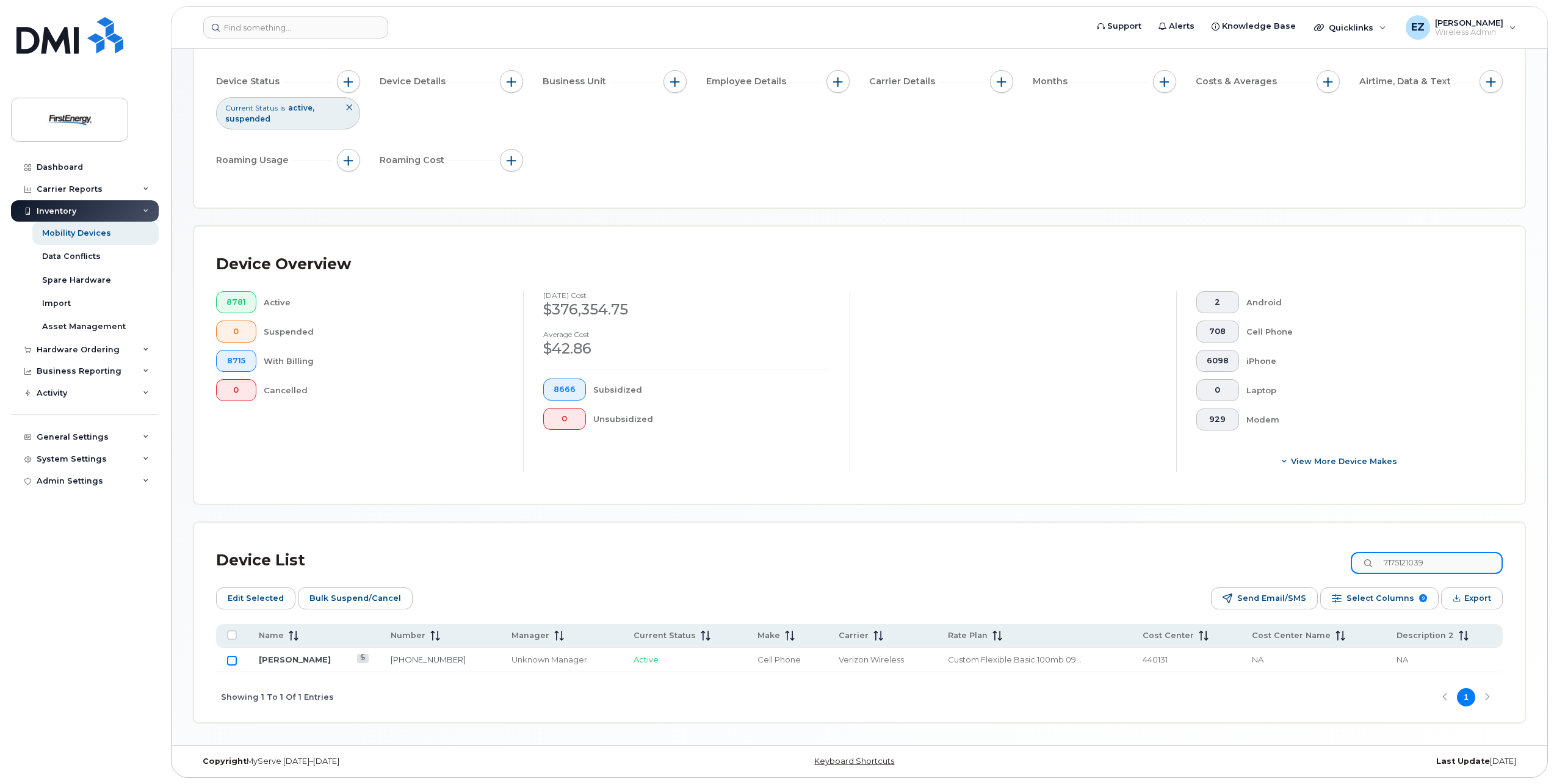
type input "7175121039"
click at [233, 660] on input "Row Unselected" at bounding box center [232, 660] width 10 height 10
checkbox input "true"
drag, startPoint x: 1456, startPoint y: 560, endPoint x: 1272, endPoint y: 544, distance: 184.7
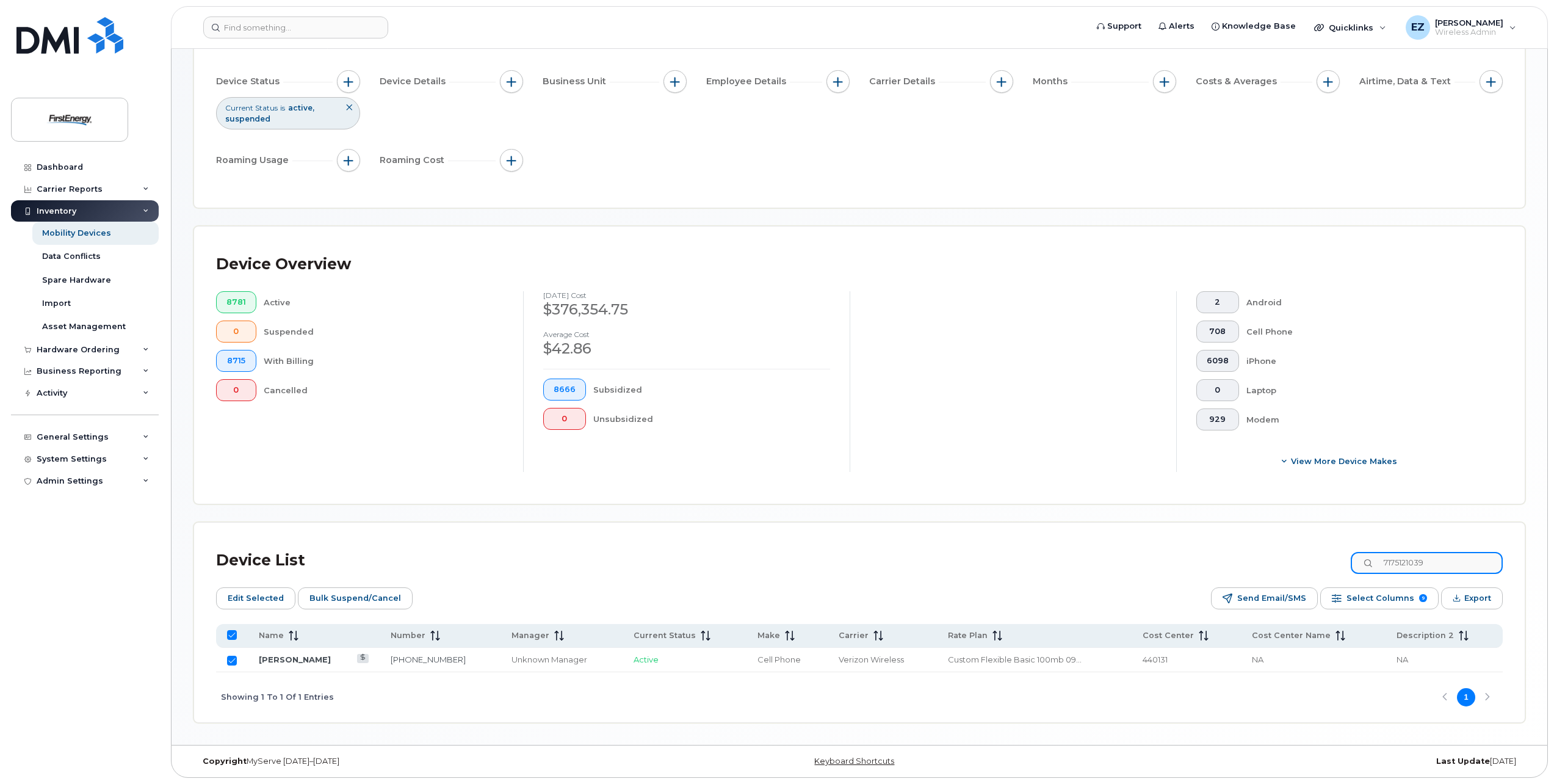
click at [1272, 544] on div "Device List 7175121039 Edit Selected Bulk Suspend/Cancel Send Email/SMS Select …" at bounding box center [859, 622] width 1331 height 199
paste input "8147068381"
type input "8147068381"
checkbox input "false"
type input "8147068381"
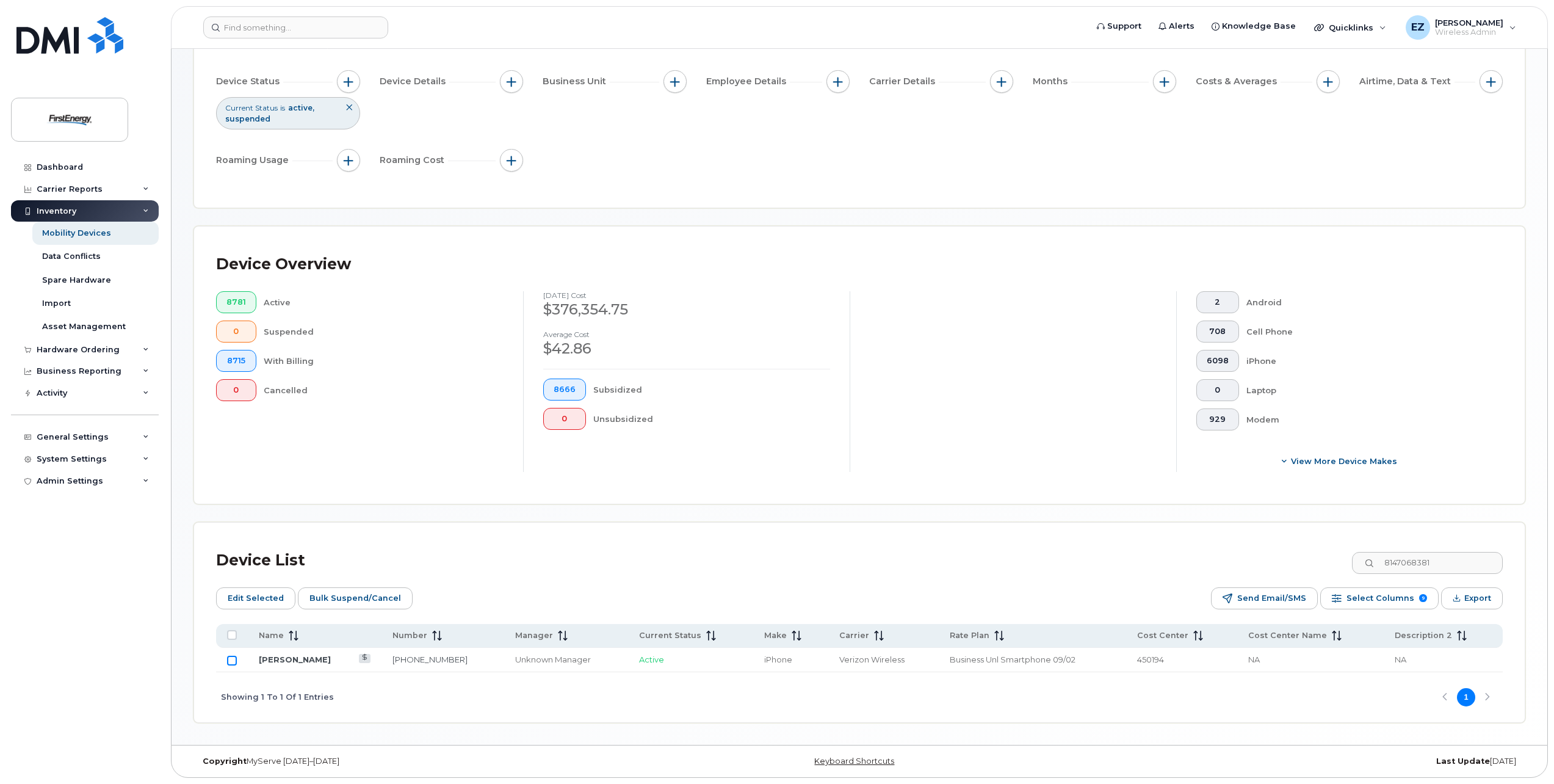
click at [234, 660] on input "Row Unselected" at bounding box center [232, 660] width 10 height 10
checkbox input "true"
drag, startPoint x: 1476, startPoint y: 564, endPoint x: 1285, endPoint y: 552, distance: 191.4
click at [1310, 553] on div "Device List 8147068381" at bounding box center [860, 560] width 1287 height 31
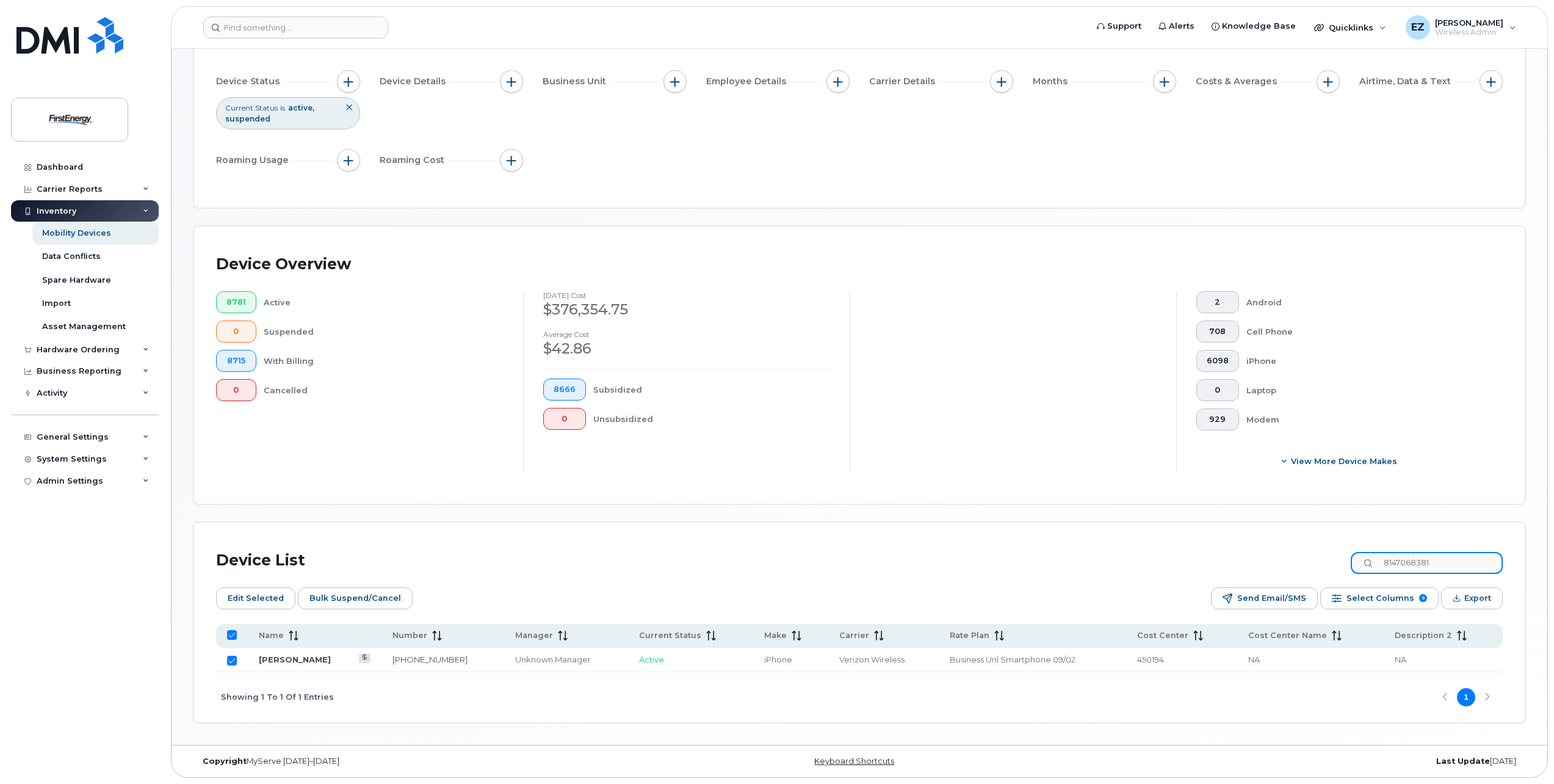
paste input "3305713958"
type input "3305713958"
checkbox input "false"
type input "3305713958"
click at [232, 660] on input "Row Unselected" at bounding box center [232, 660] width 10 height 10
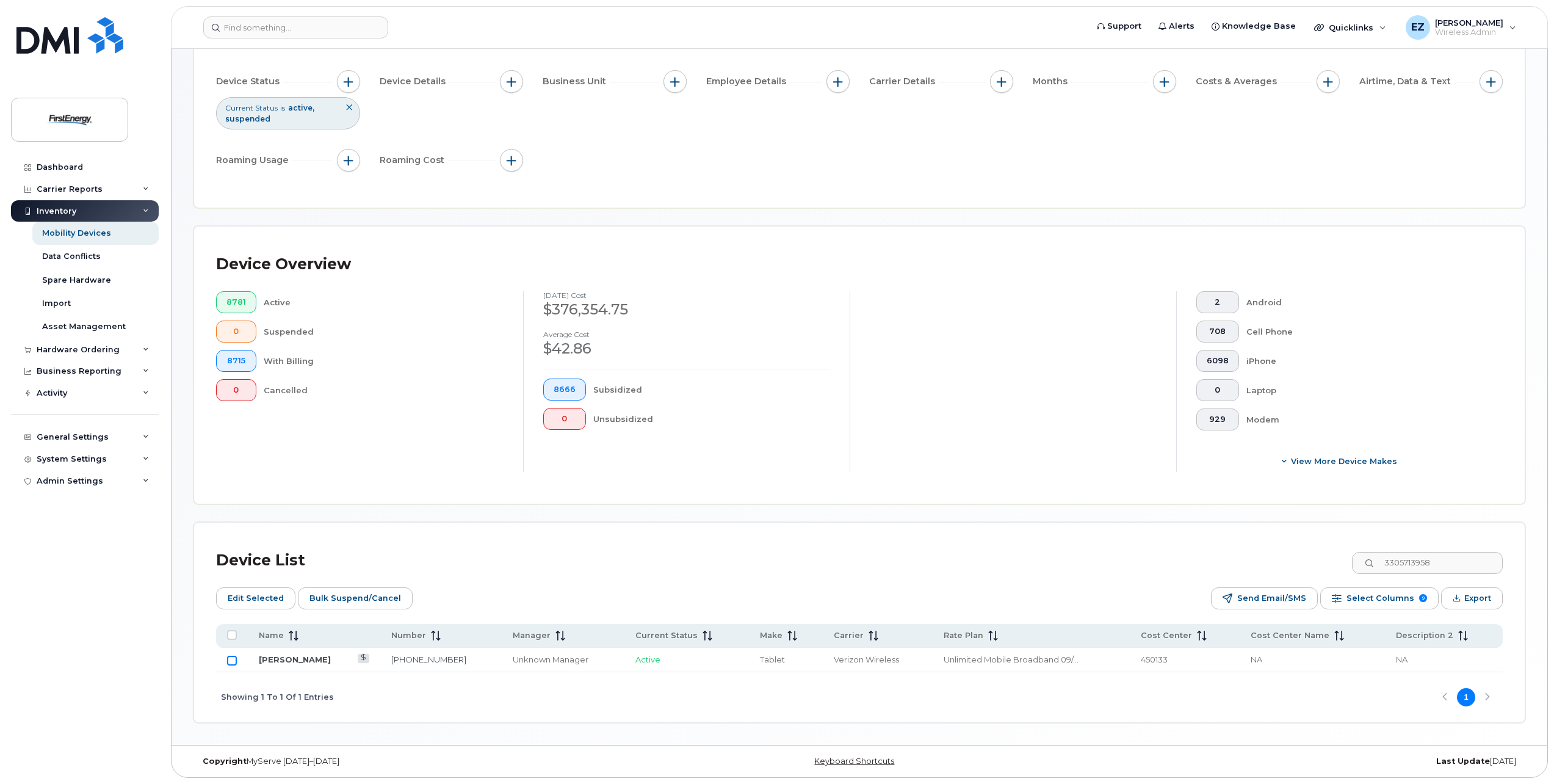
checkbox input "true"
drag, startPoint x: 1470, startPoint y: 563, endPoint x: 1189, endPoint y: 559, distance: 281.0
click at [1190, 562] on div "Device List 3305713958" at bounding box center [860, 560] width 1287 height 31
paste input "7038247"
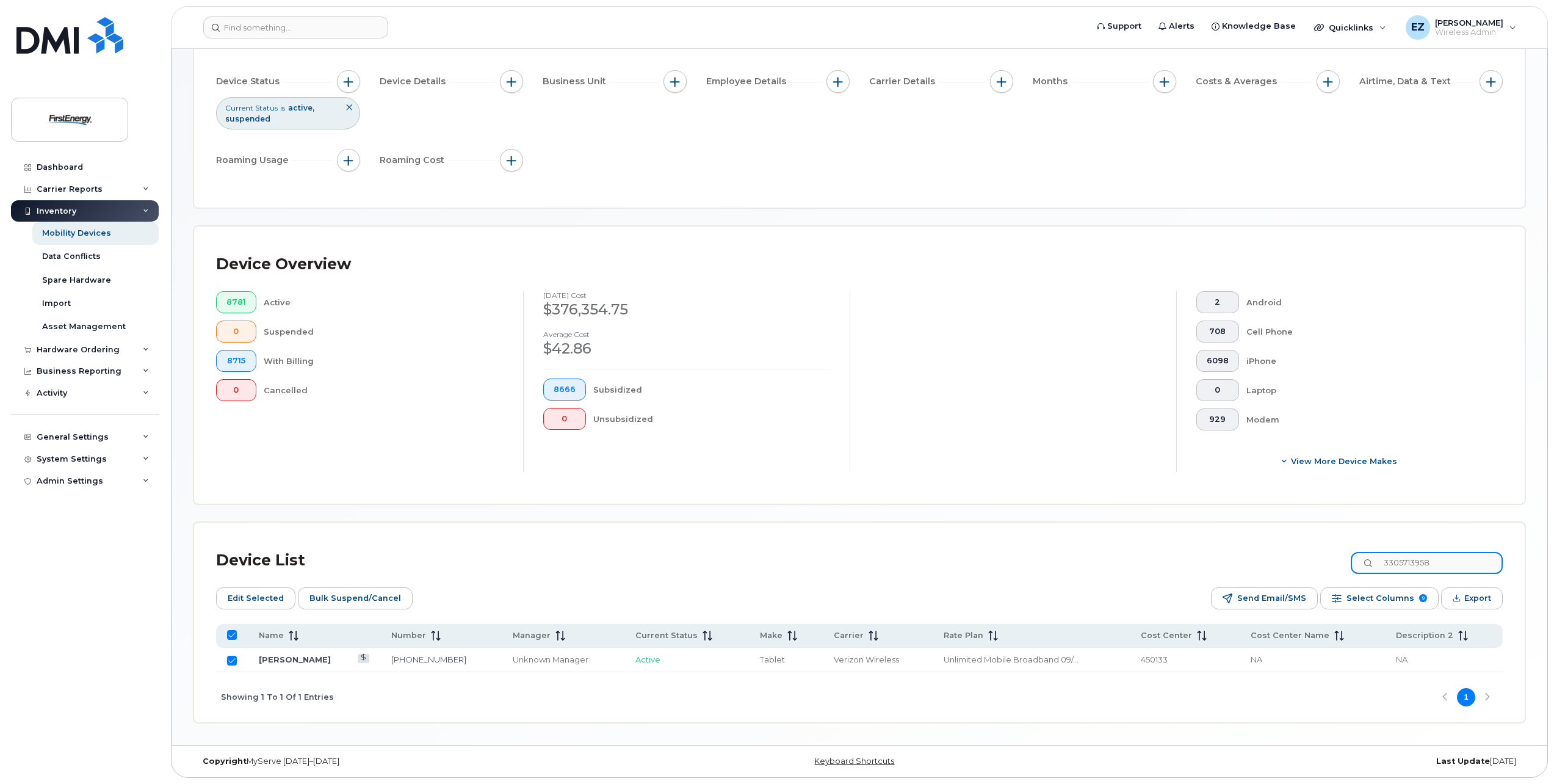
type input "3307038247"
checkbox input "false"
type input "3307038247"
click at [231, 660] on input "Row Unselected" at bounding box center [232, 660] width 10 height 10
checkbox input "true"
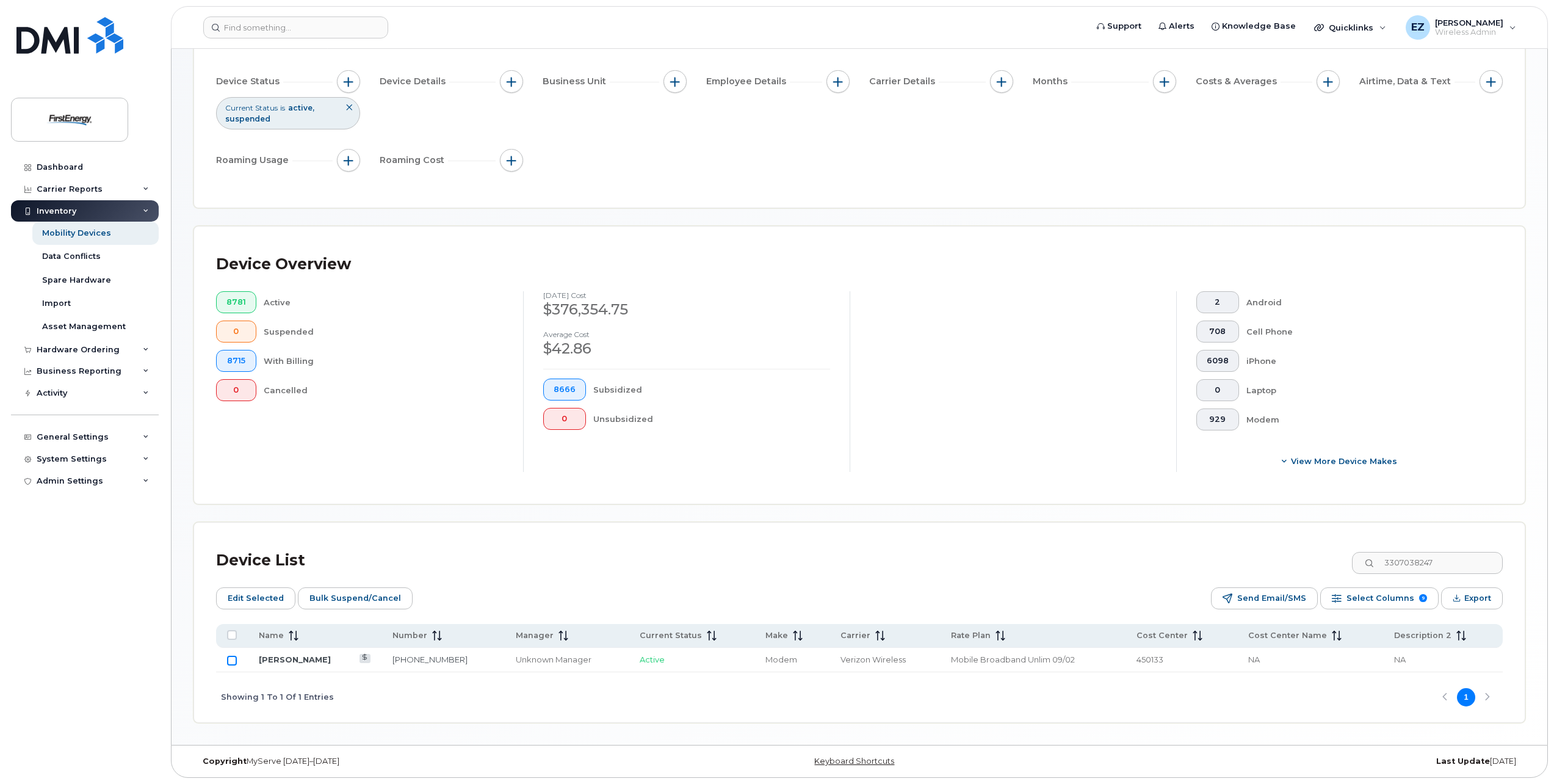
checkbox input "true"
click at [355, 599] on span "Bulk Suspend/Cancel" at bounding box center [356, 597] width 92 height 18
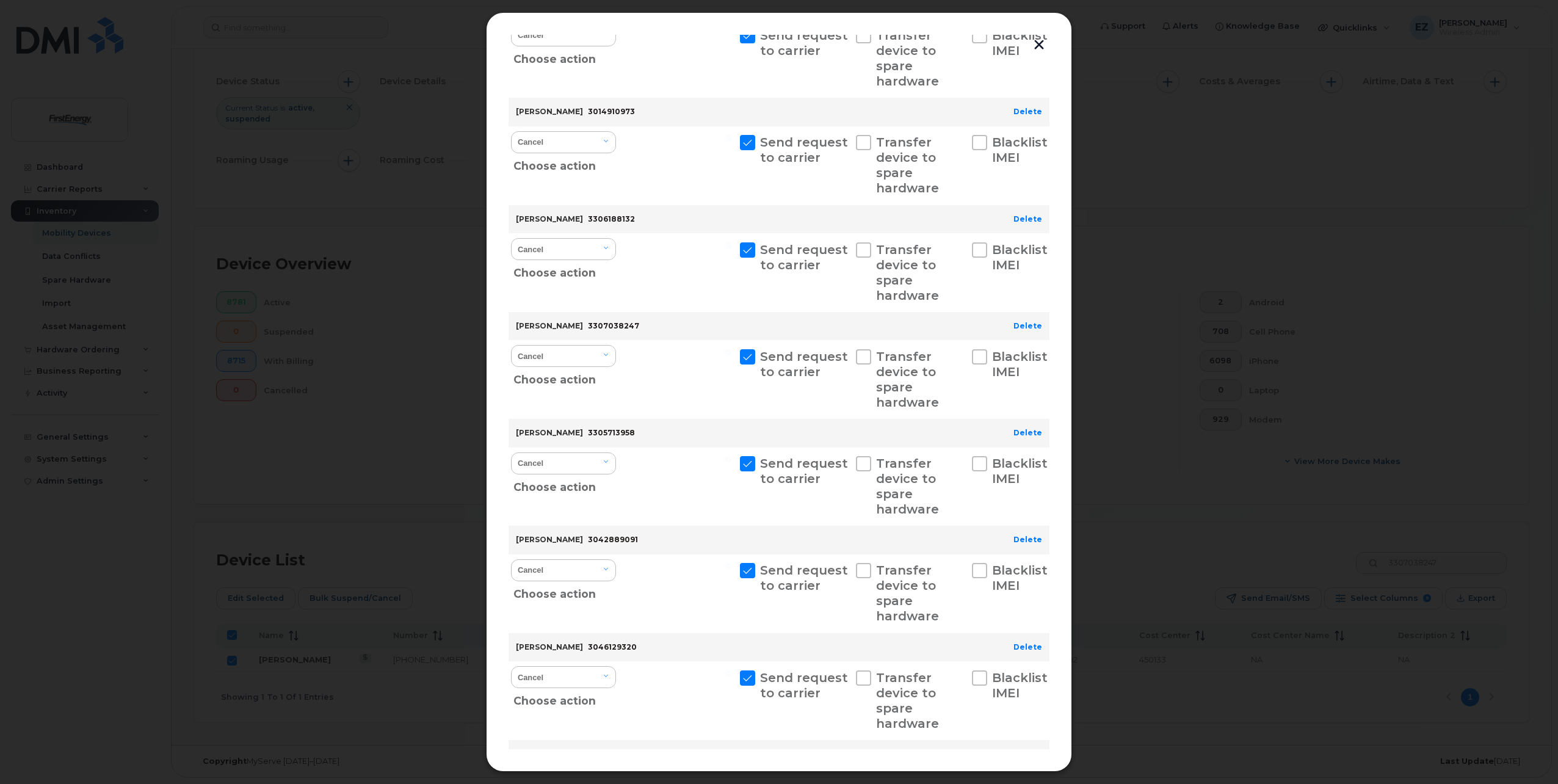
scroll to position [1192, 0]
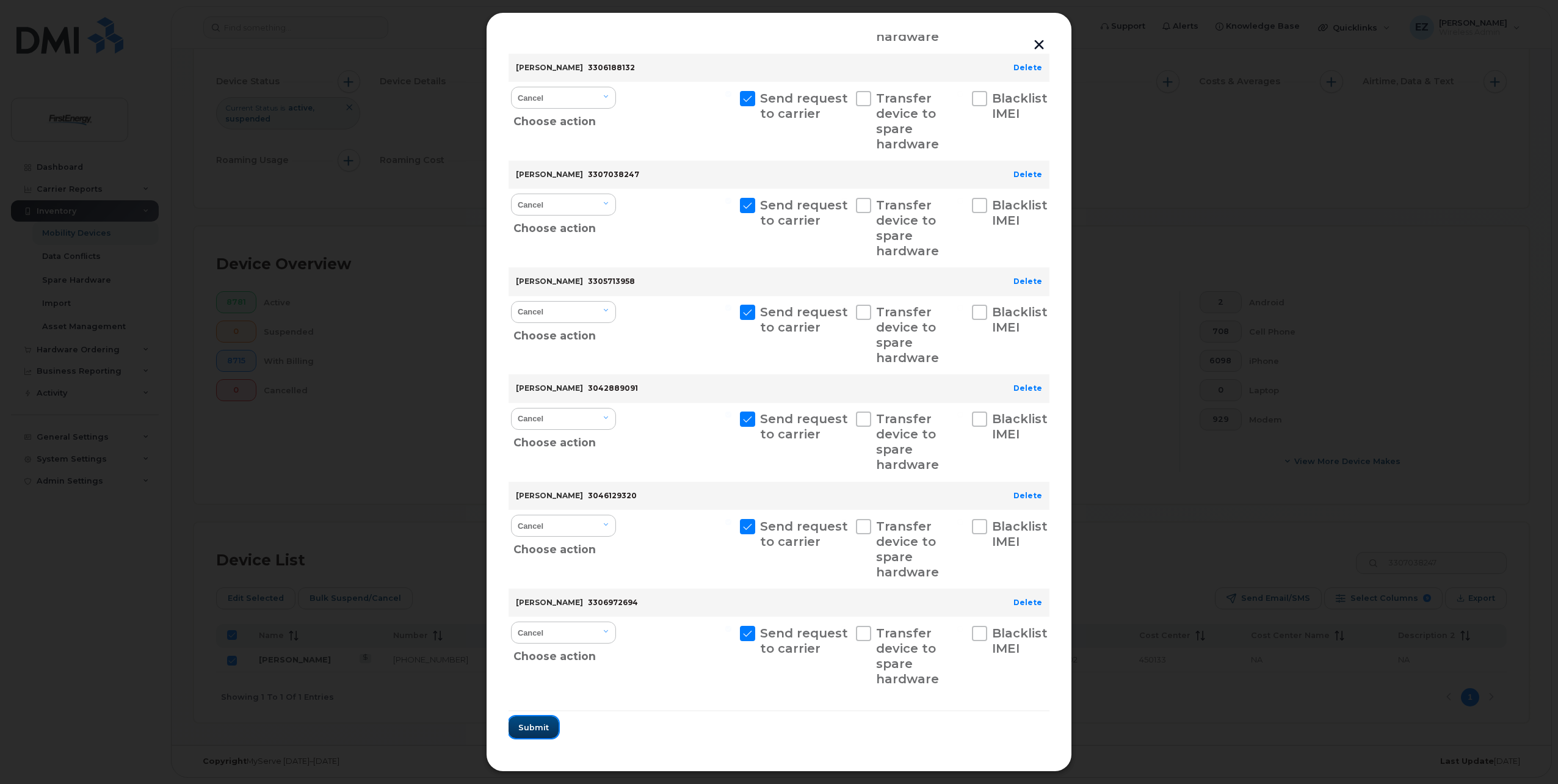
click at [523, 724] on span "Submit" at bounding box center [533, 727] width 31 height 11
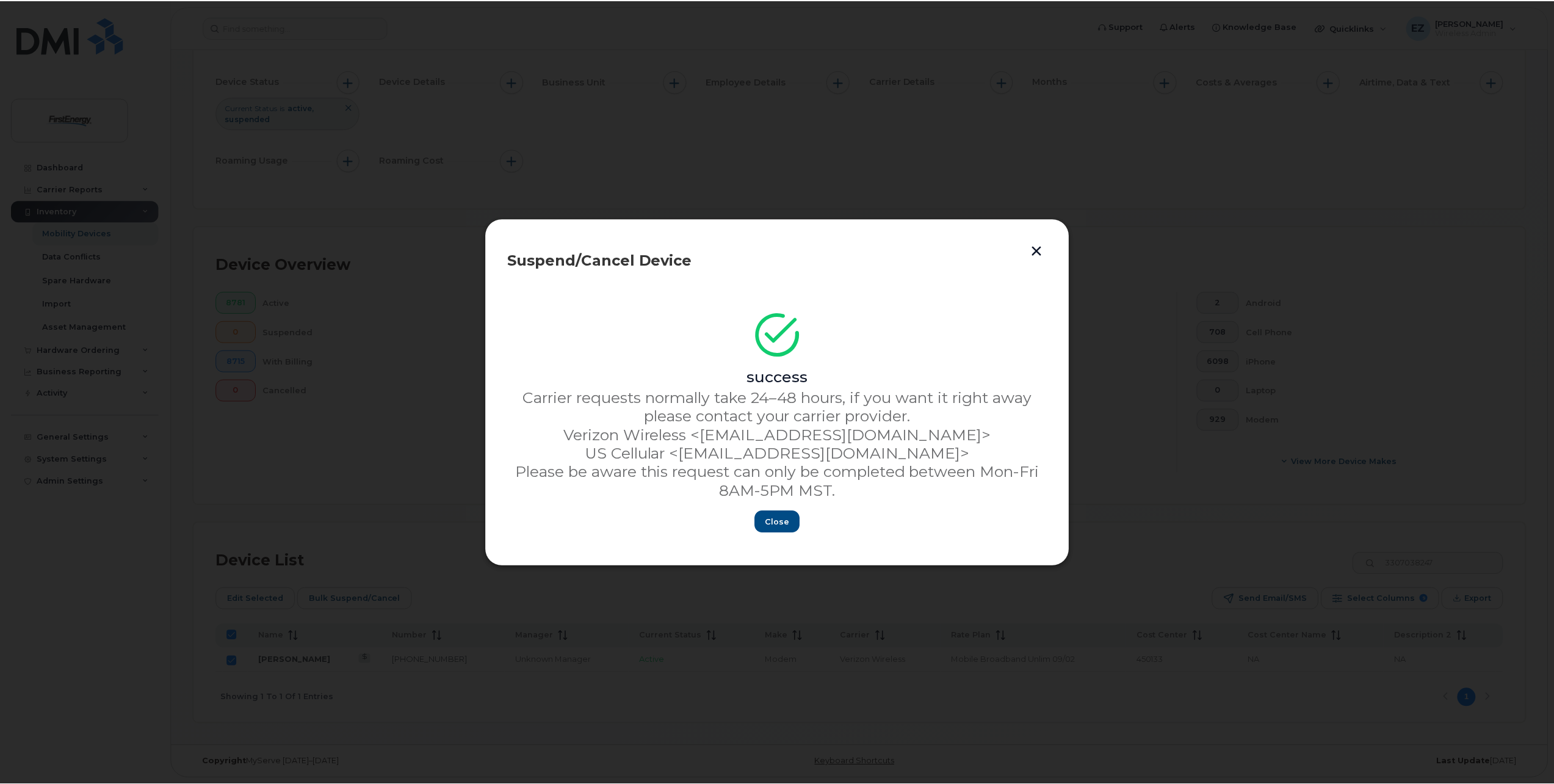
scroll to position [0, 0]
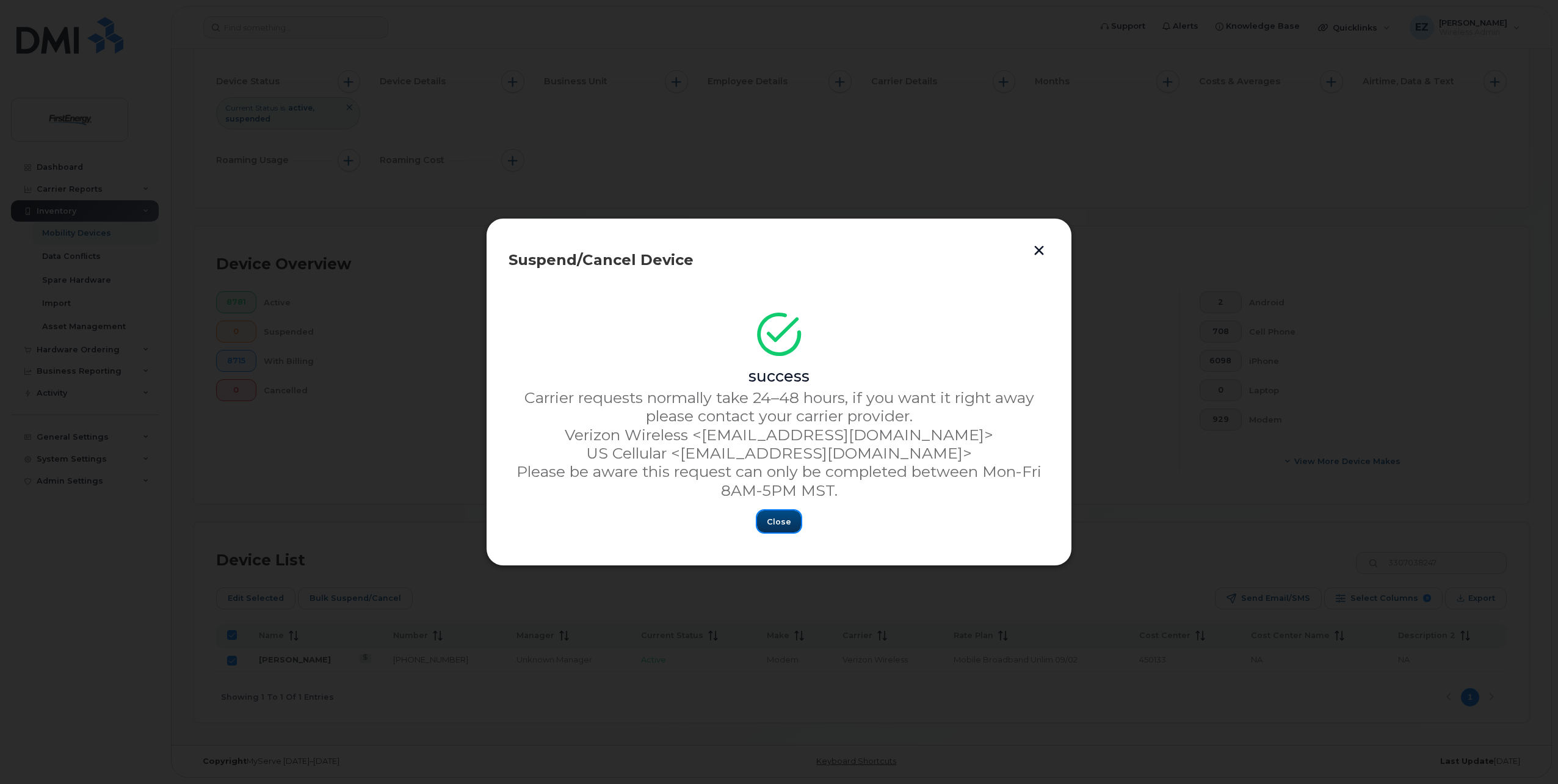
click at [783, 519] on span "Close" at bounding box center [779, 521] width 24 height 11
